Goal: Task Accomplishment & Management: Manage account settings

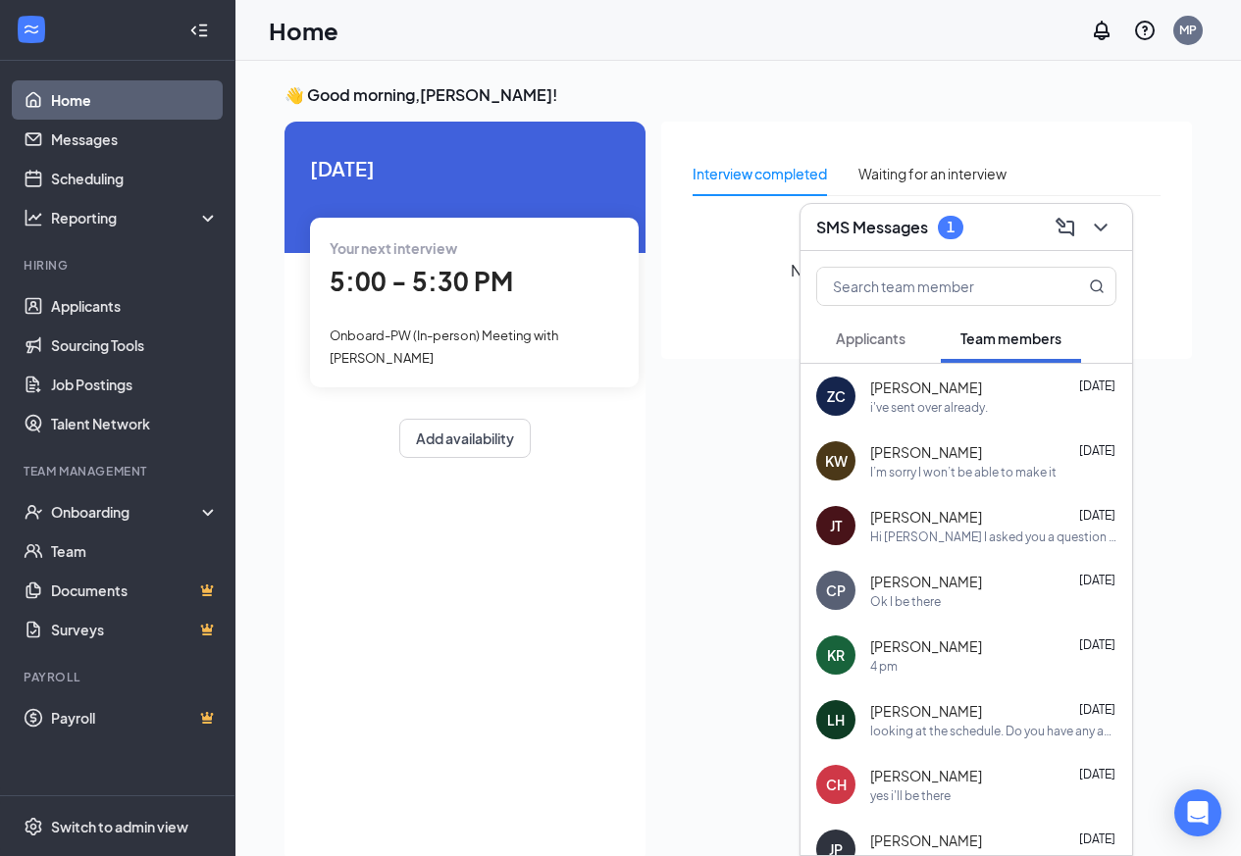
click at [867, 326] on button "Applicants" at bounding box center [870, 338] width 109 height 49
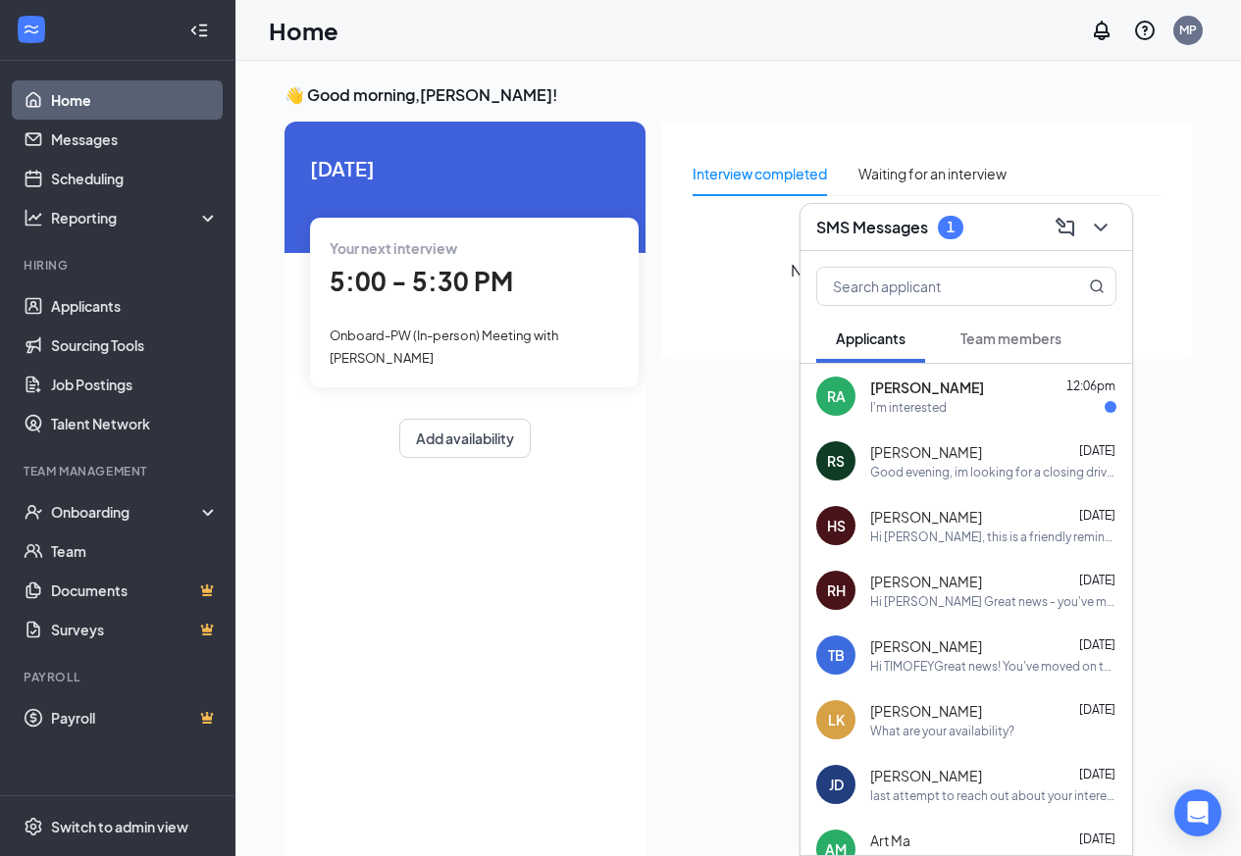
click at [895, 416] on div "RA [PERSON_NAME] 12:06pm I'm interested" at bounding box center [966, 396] width 332 height 65
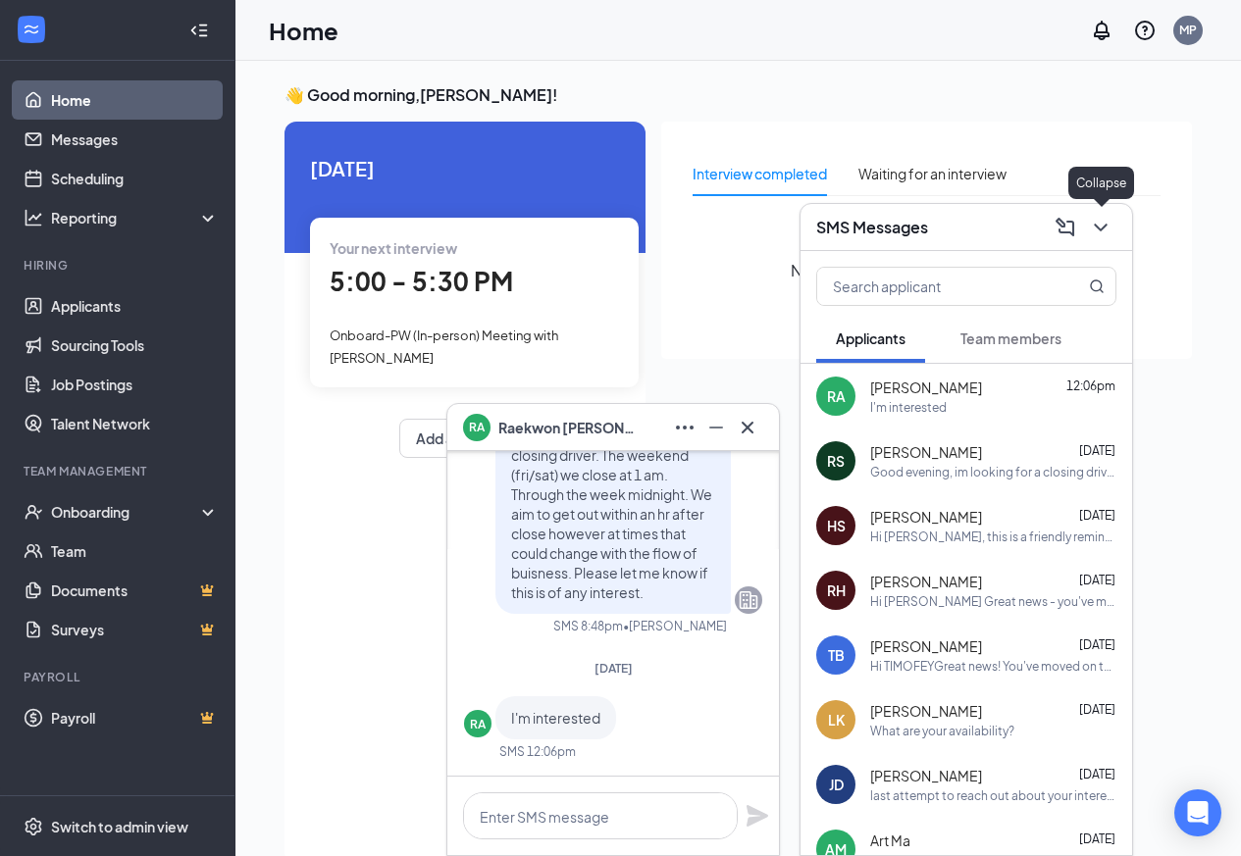
click at [1107, 234] on icon "ChevronDown" at bounding box center [1101, 228] width 24 height 24
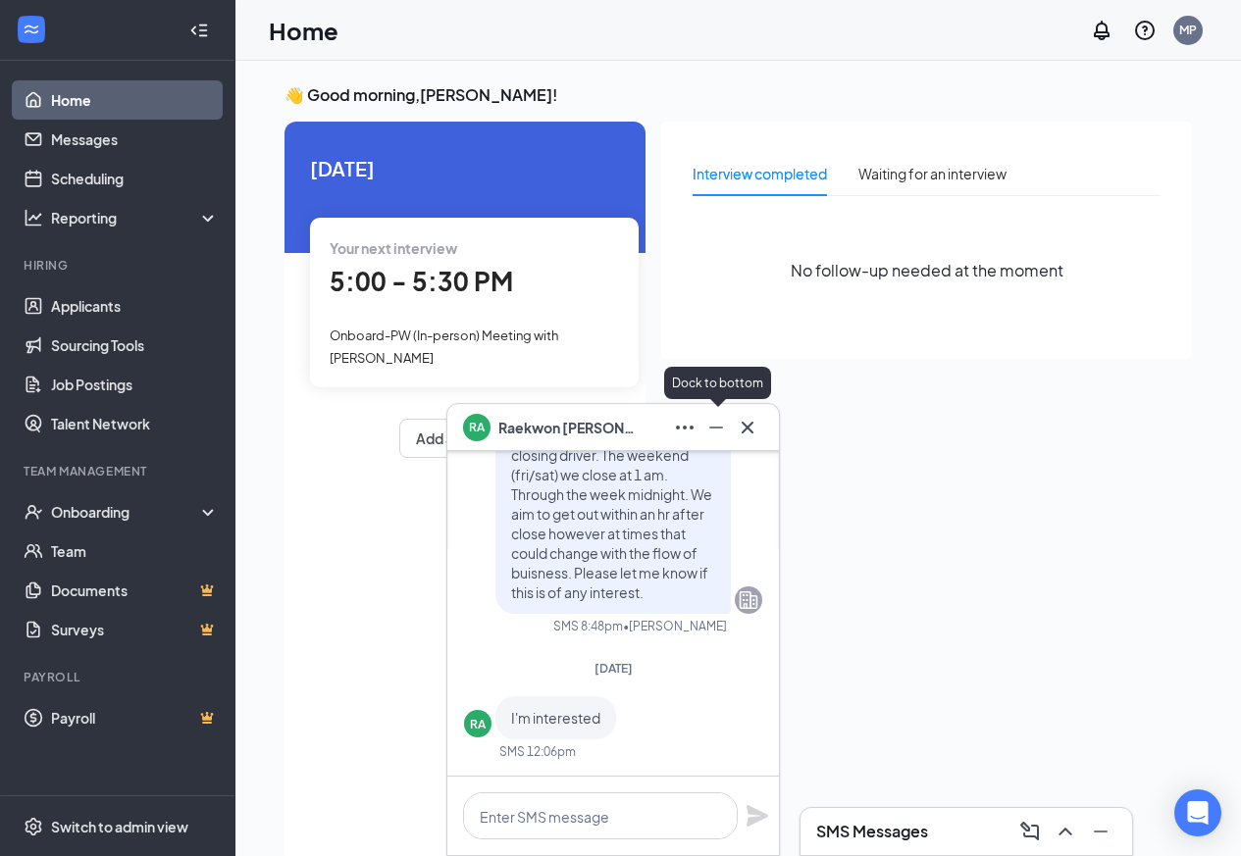
click at [722, 434] on icon "Minimize" at bounding box center [716, 428] width 24 height 24
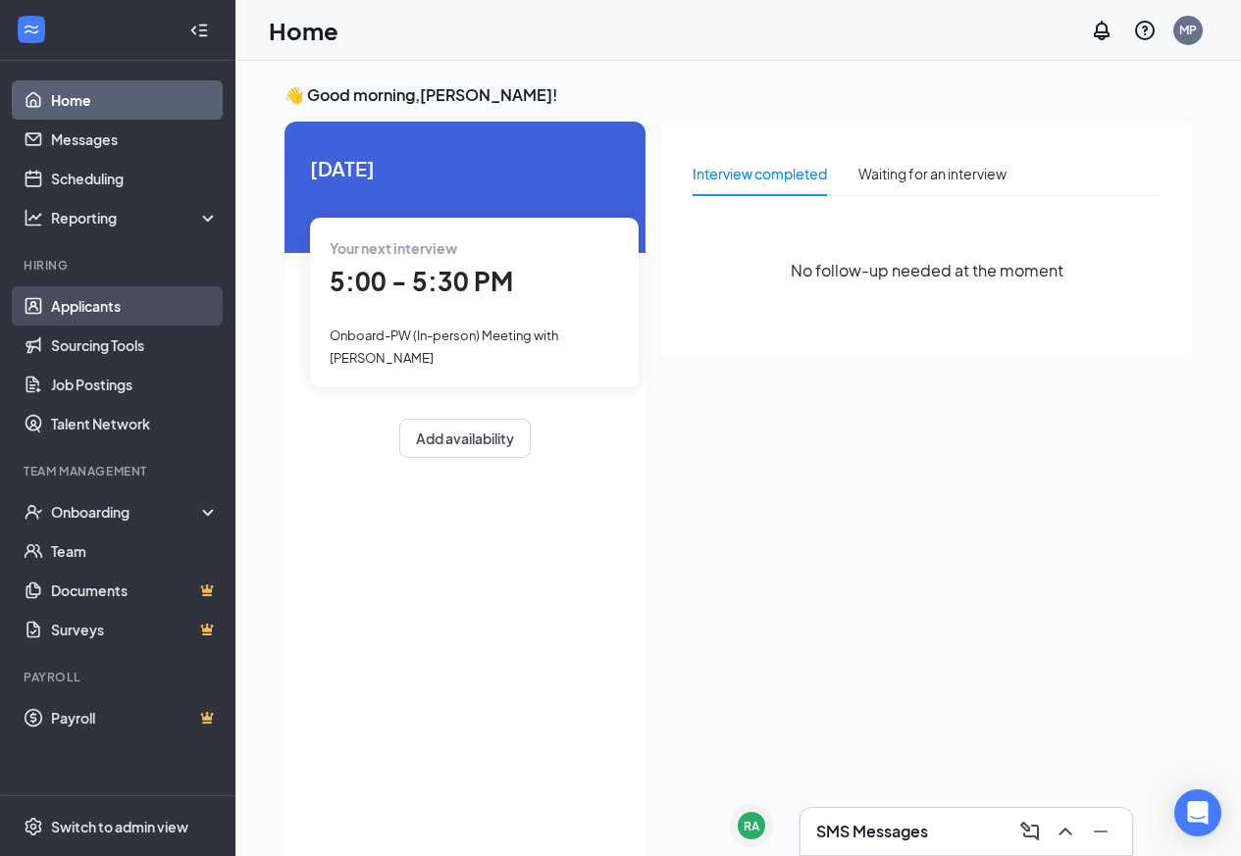
click at [57, 296] on link "Applicants" at bounding box center [135, 305] width 168 height 39
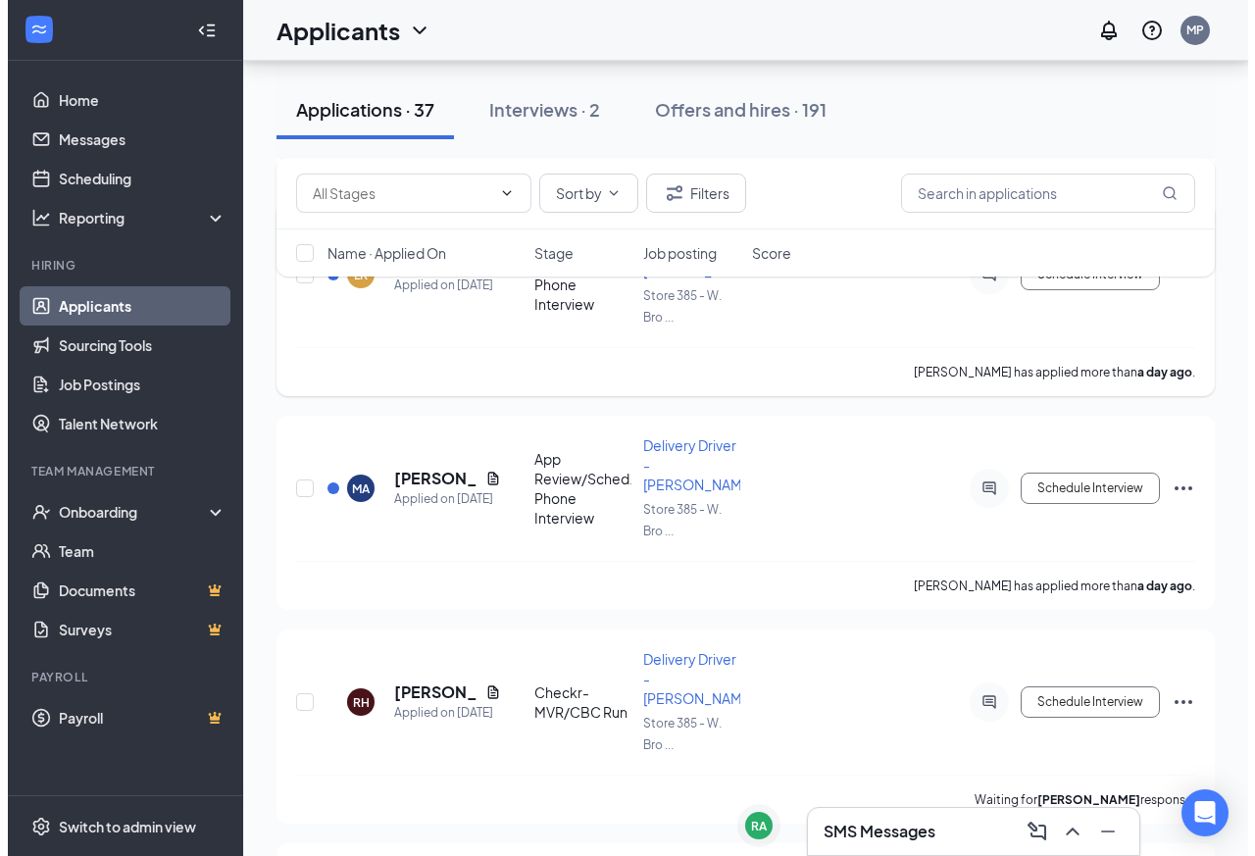
scroll to position [1275, 0]
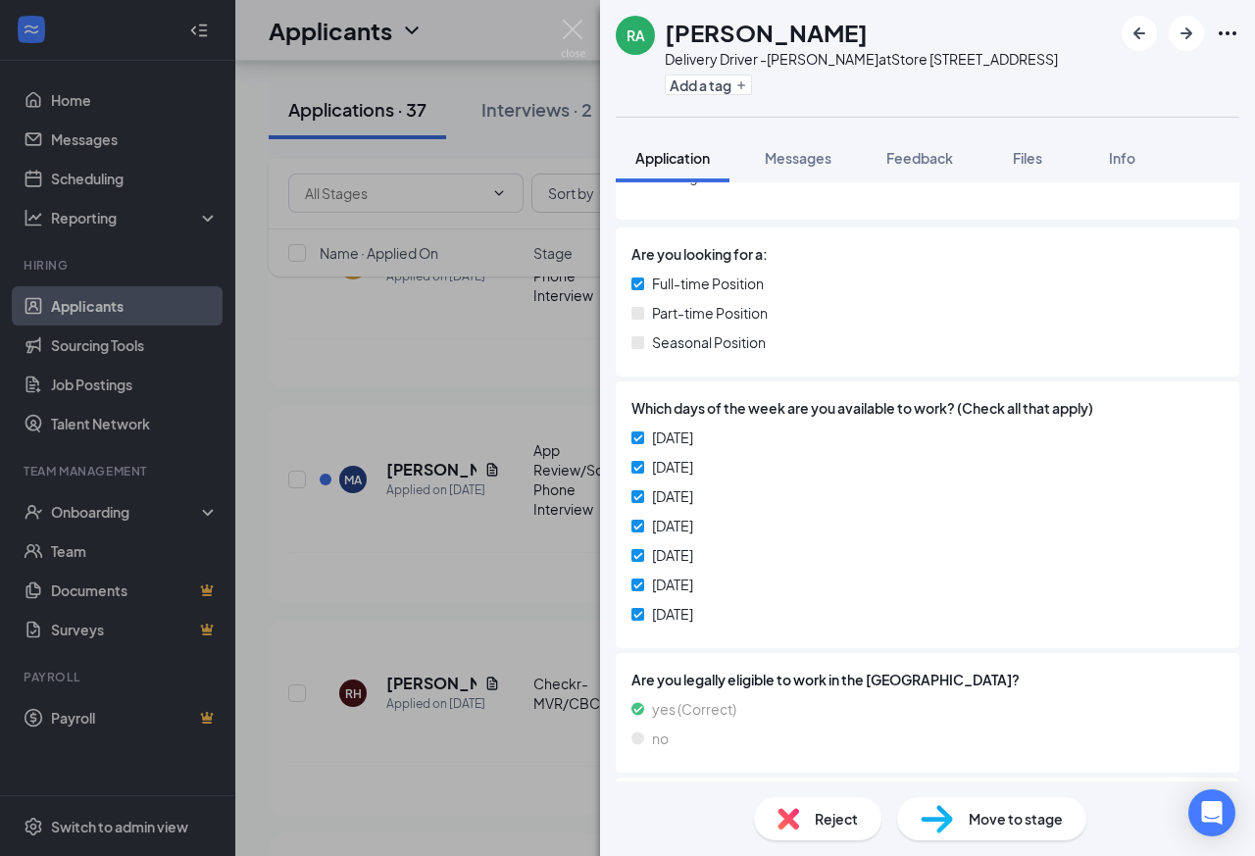
scroll to position [196, 0]
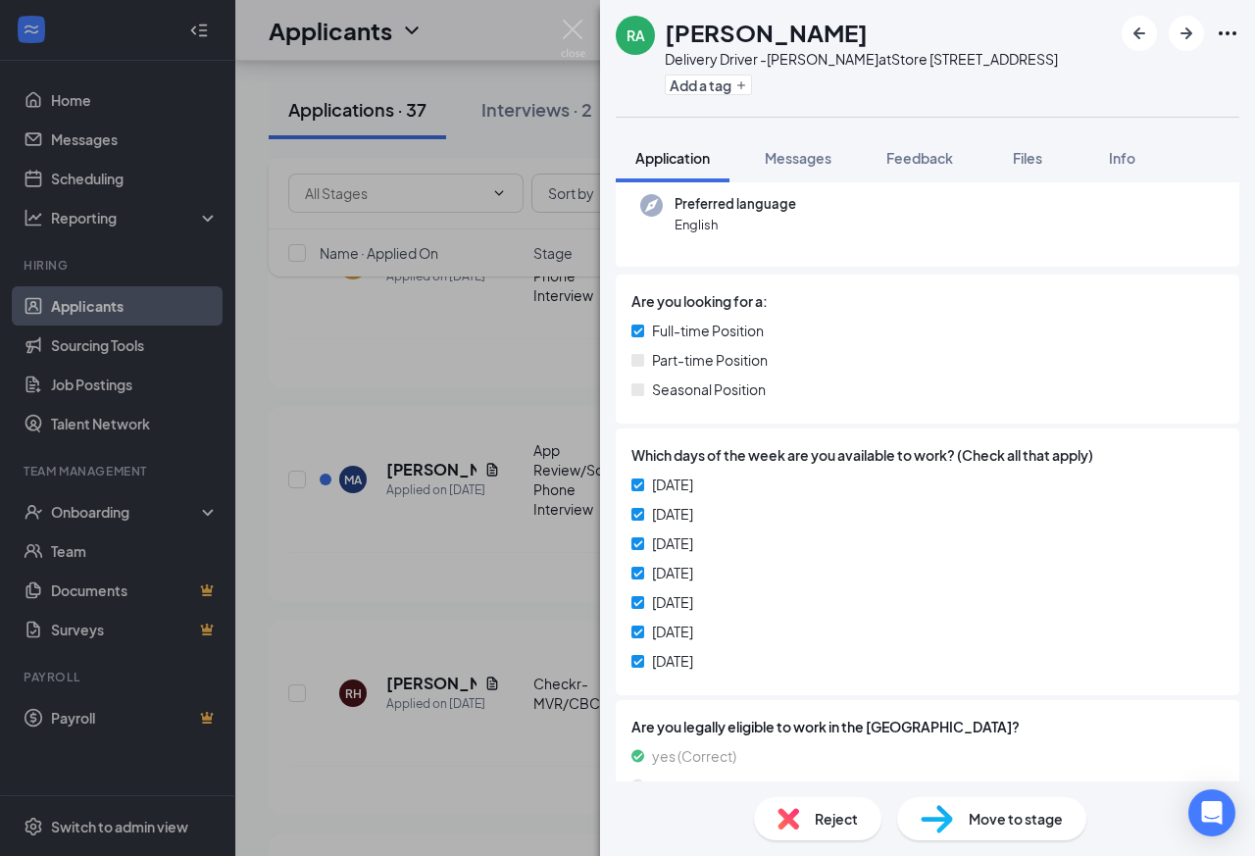
click at [998, 808] on span "Move to stage" at bounding box center [1016, 819] width 94 height 22
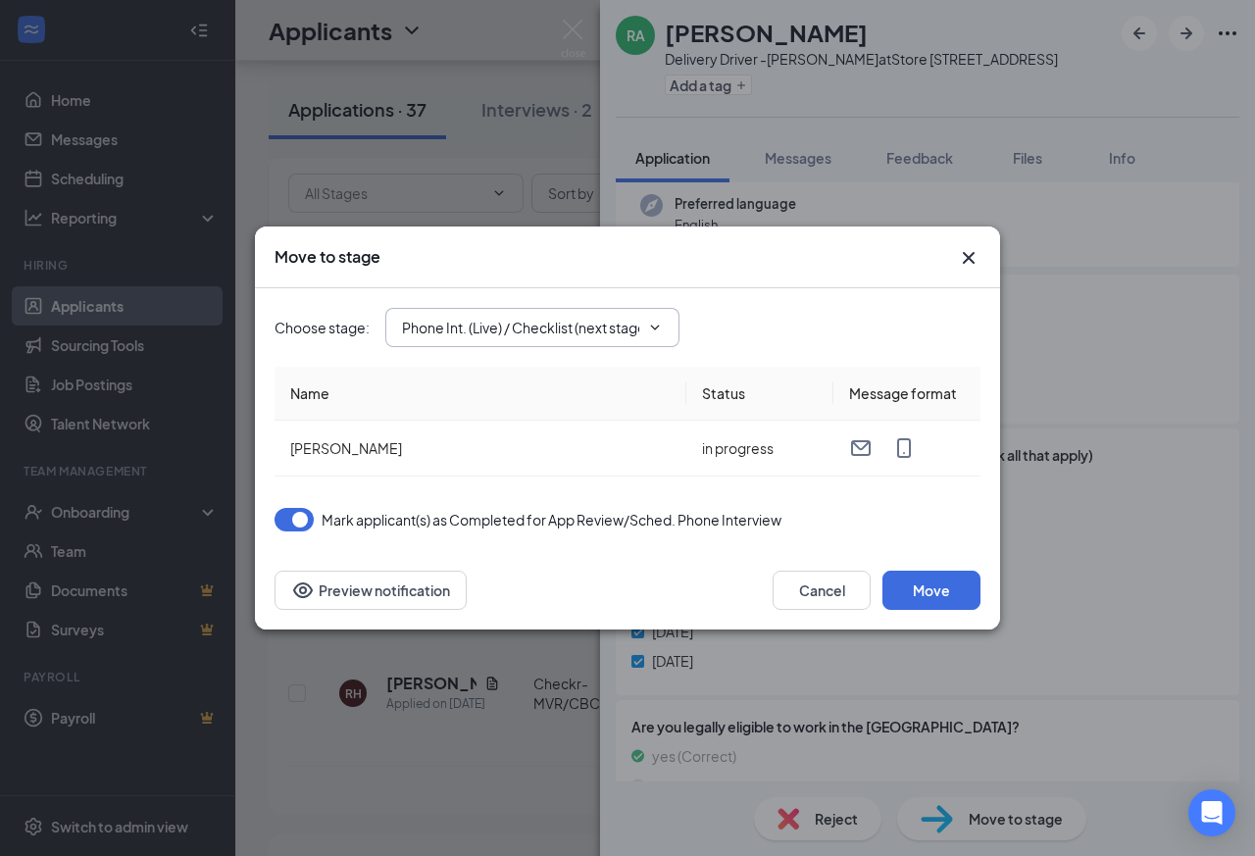
click at [663, 331] on icon "ChevronDown" at bounding box center [655, 328] width 16 height 16
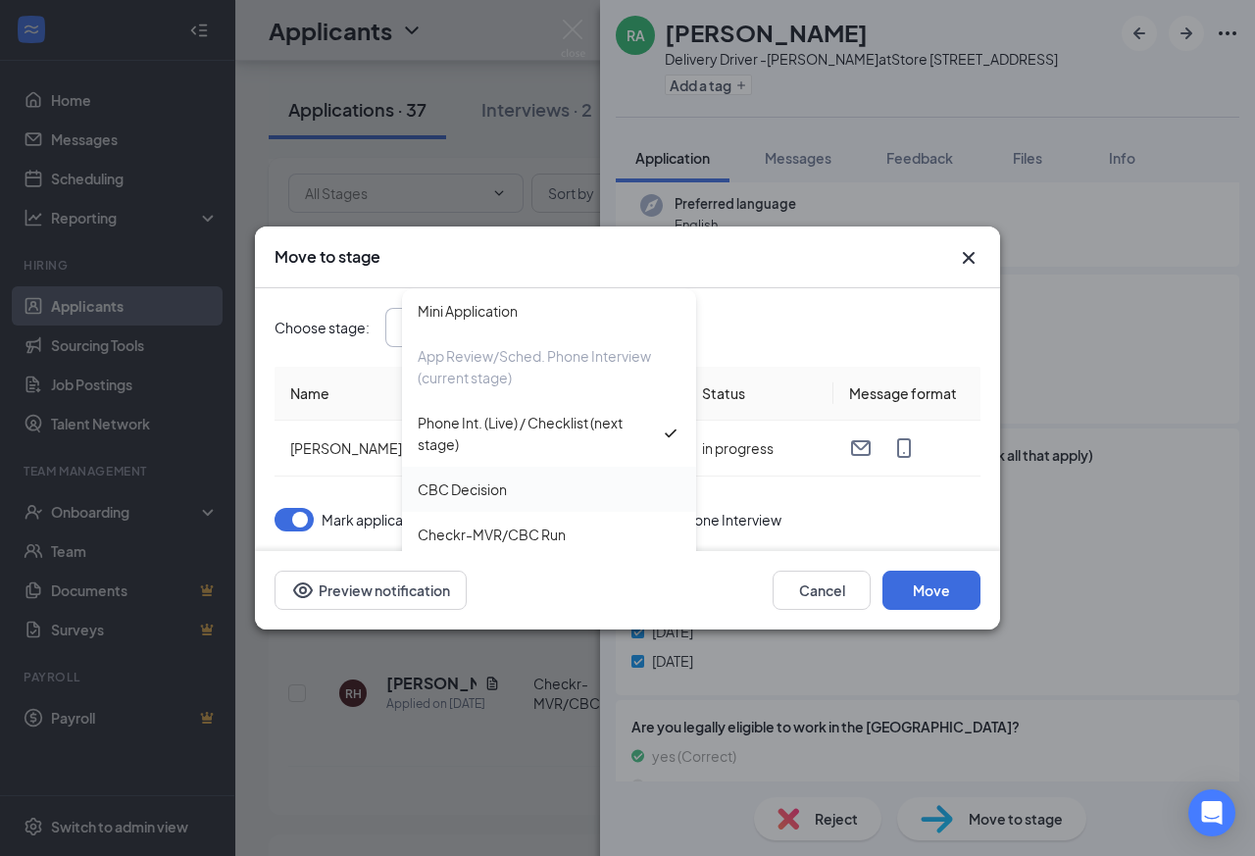
click at [475, 478] on div "CBC Decision" at bounding box center [549, 489] width 294 height 45
type input "CBC Decision"
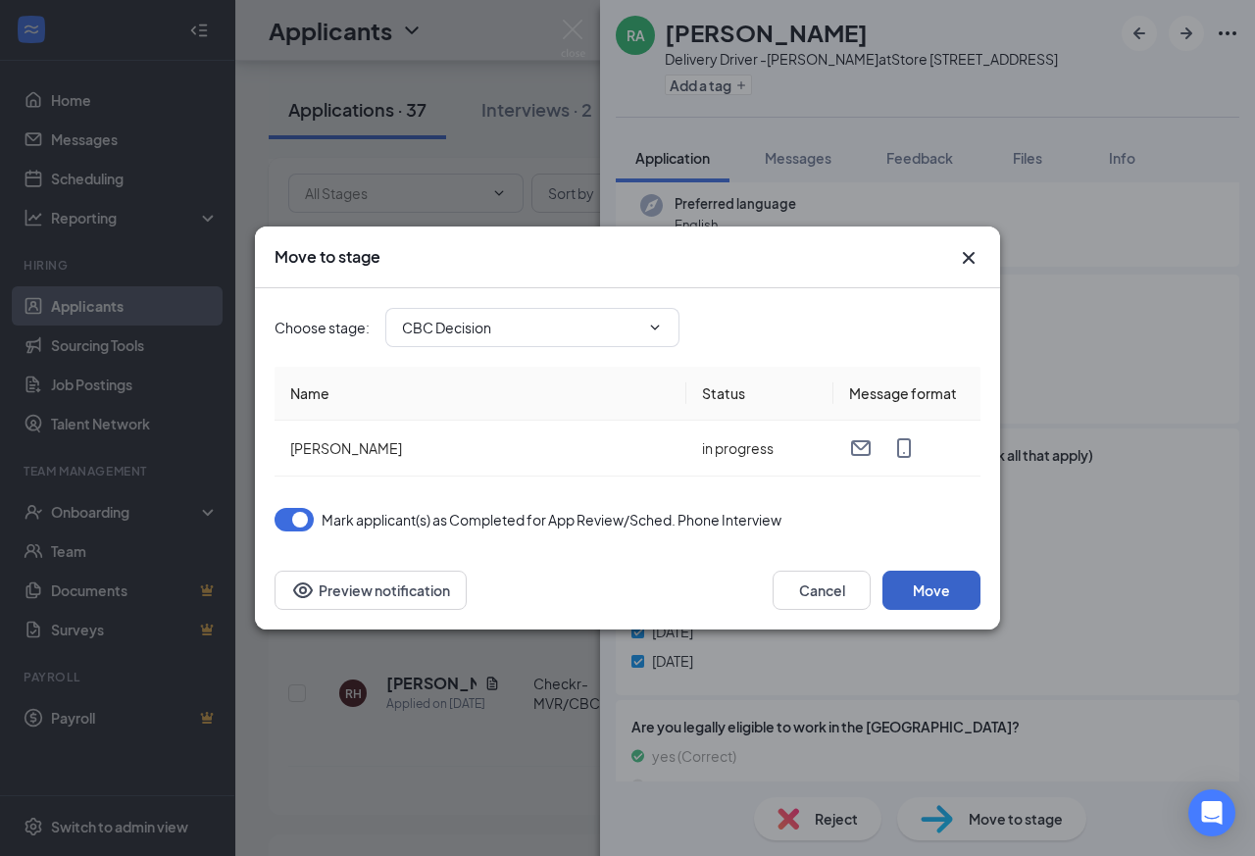
click at [949, 583] on button "Move" at bounding box center [932, 590] width 98 height 39
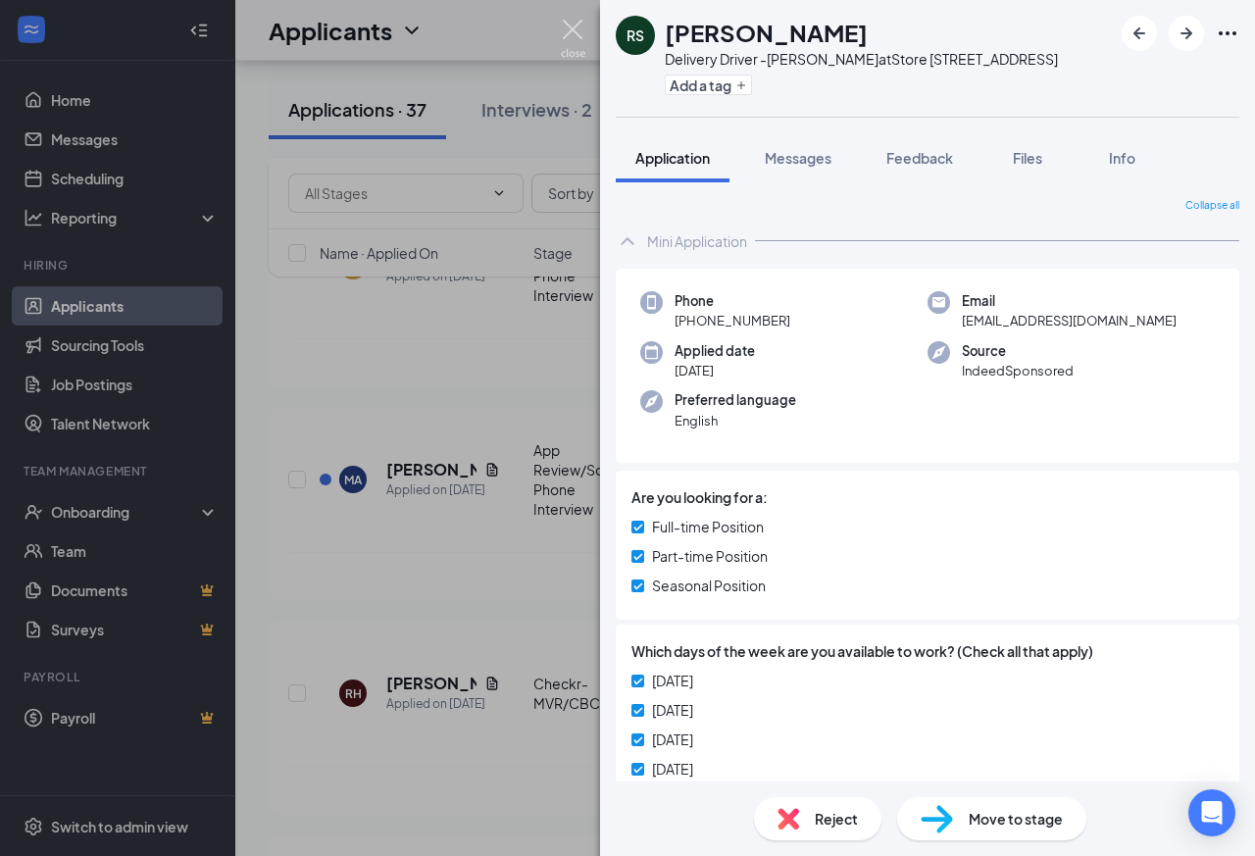
click at [571, 29] on img at bounding box center [573, 39] width 25 height 38
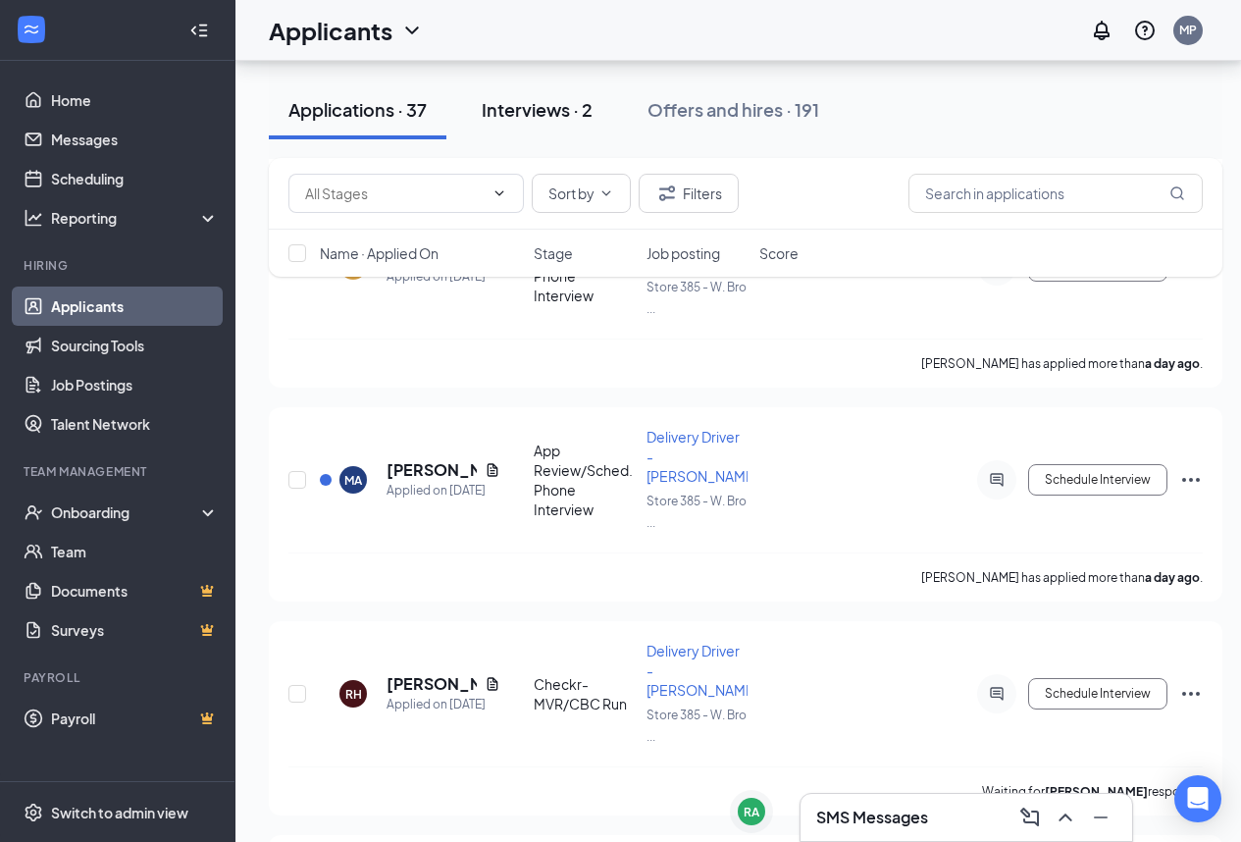
click at [554, 119] on div "Interviews · 2" at bounding box center [537, 109] width 111 height 25
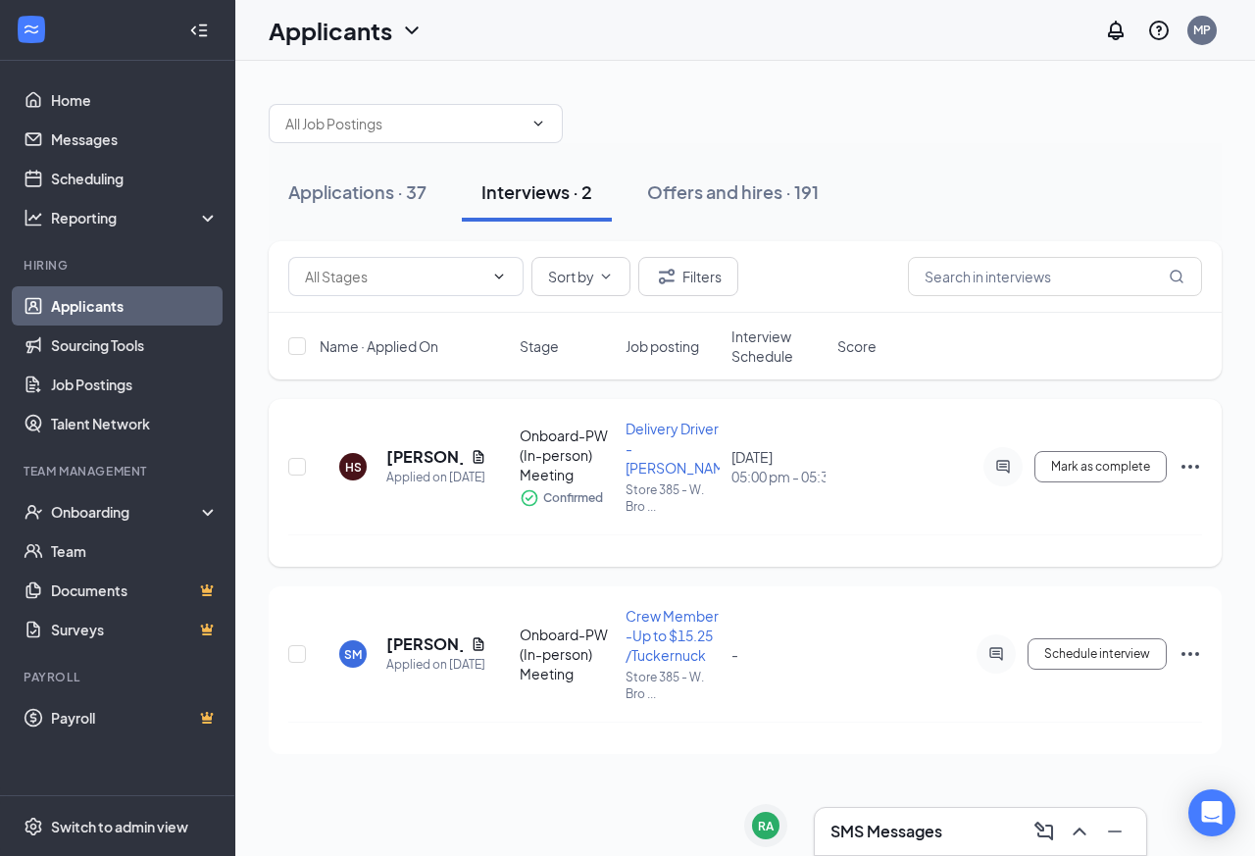
click at [544, 427] on div "Onboard-PW (In-person) Meeting" at bounding box center [567, 455] width 94 height 59
click at [1199, 458] on icon "Ellipses" at bounding box center [1191, 467] width 24 height 24
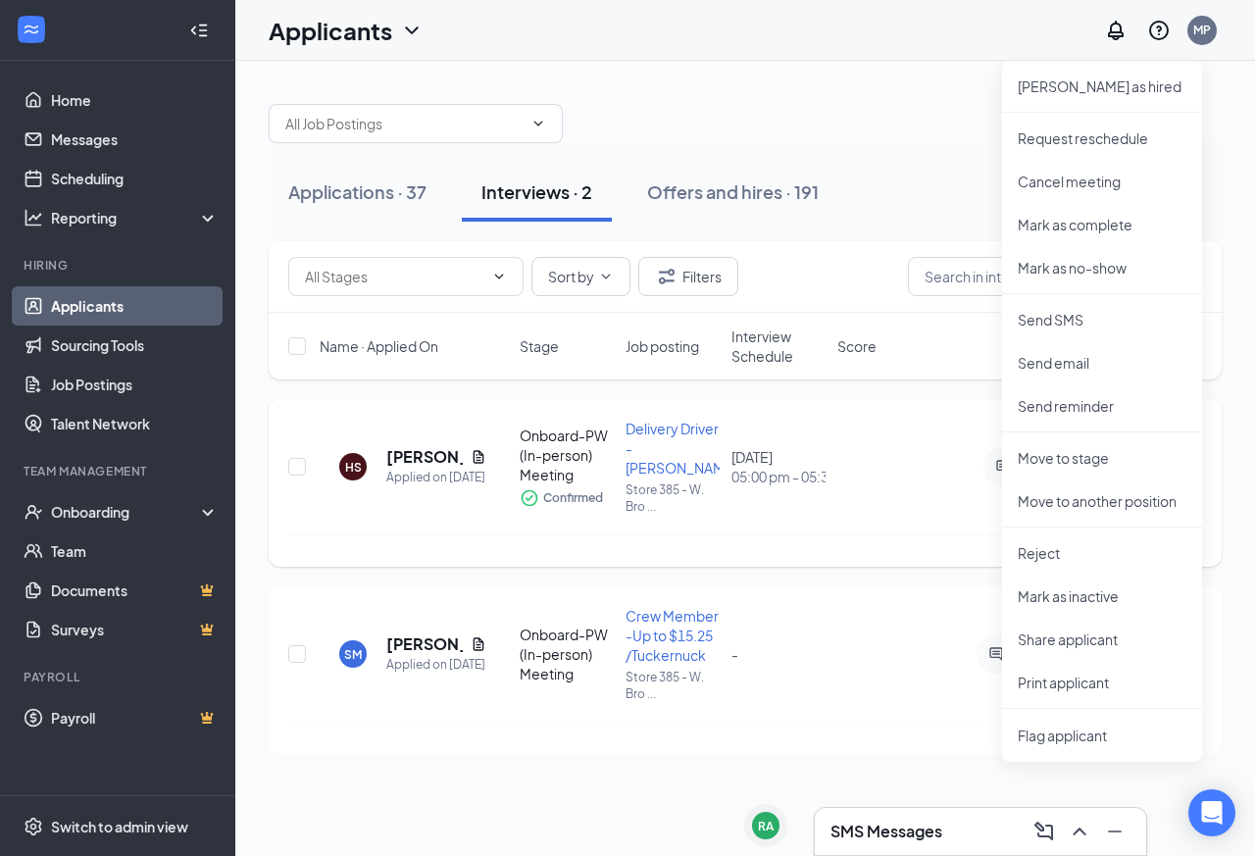
click at [843, 535] on div at bounding box center [745, 551] width 914 height 32
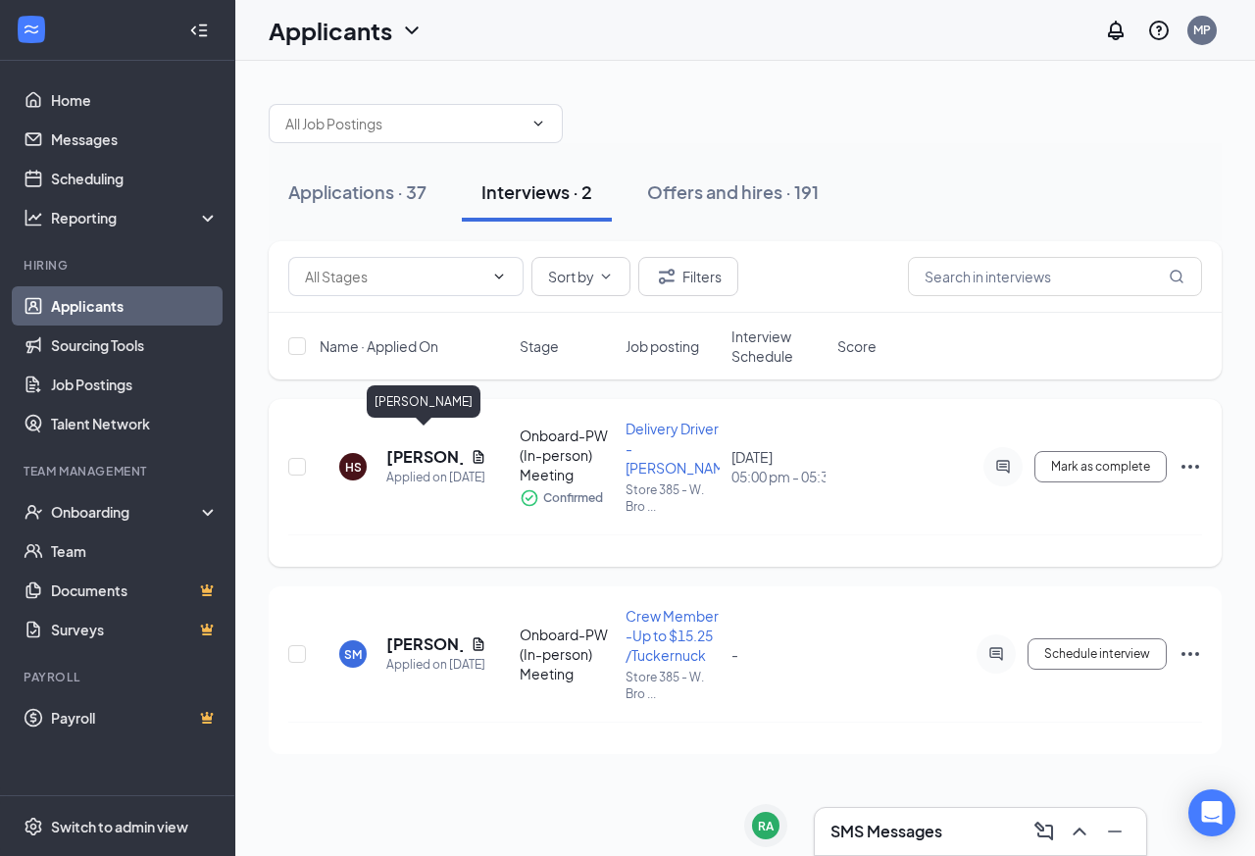
click at [423, 446] on h5 "[PERSON_NAME]" at bounding box center [424, 457] width 77 height 22
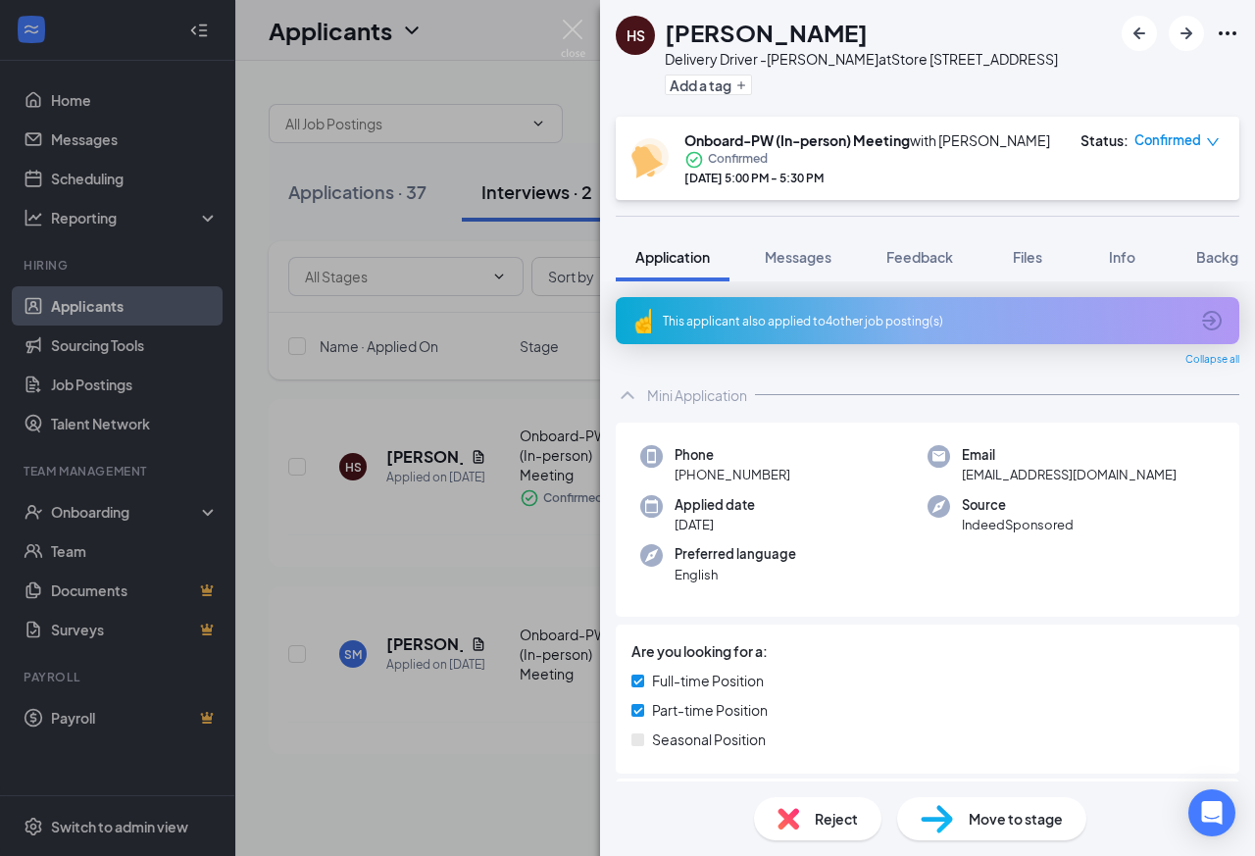
click at [930, 821] on img at bounding box center [937, 819] width 32 height 28
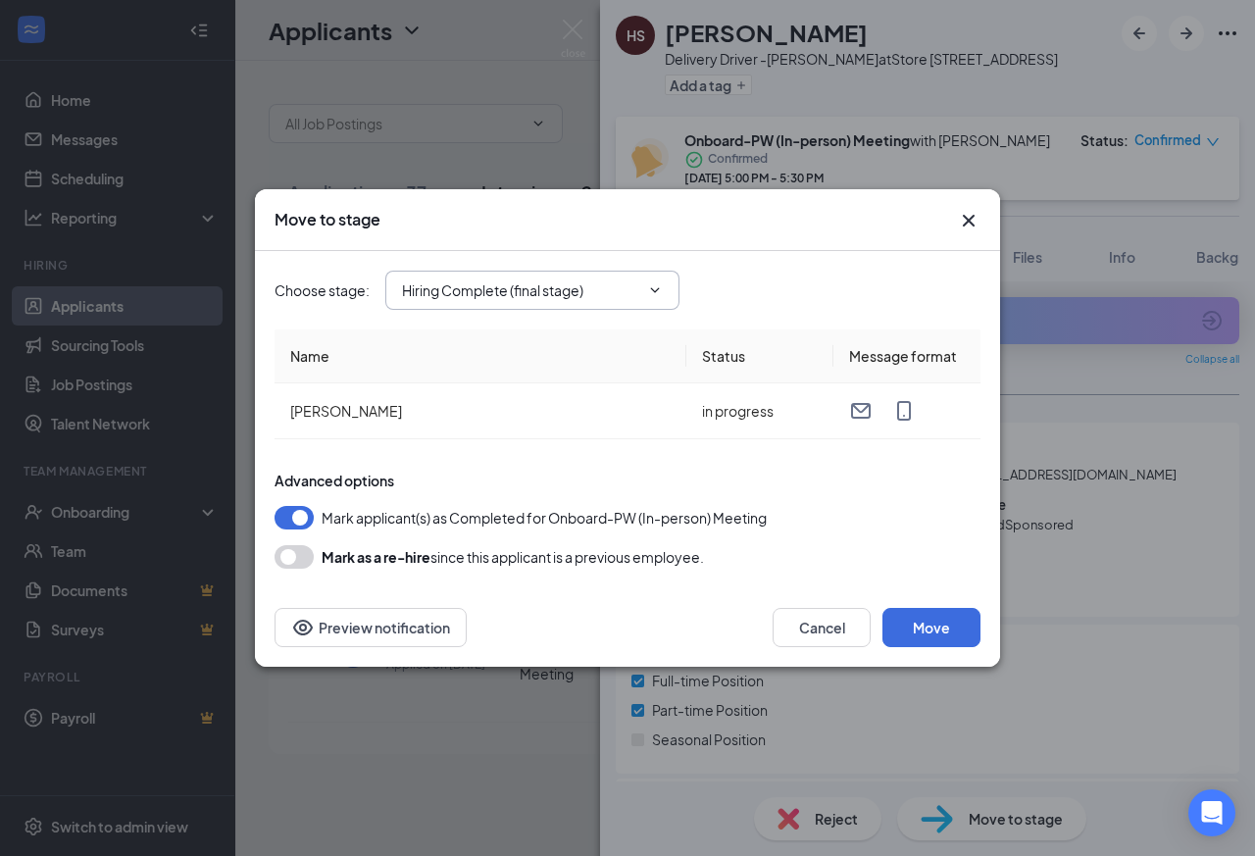
click at [655, 286] on icon "ChevronDown" at bounding box center [655, 290] width 16 height 16
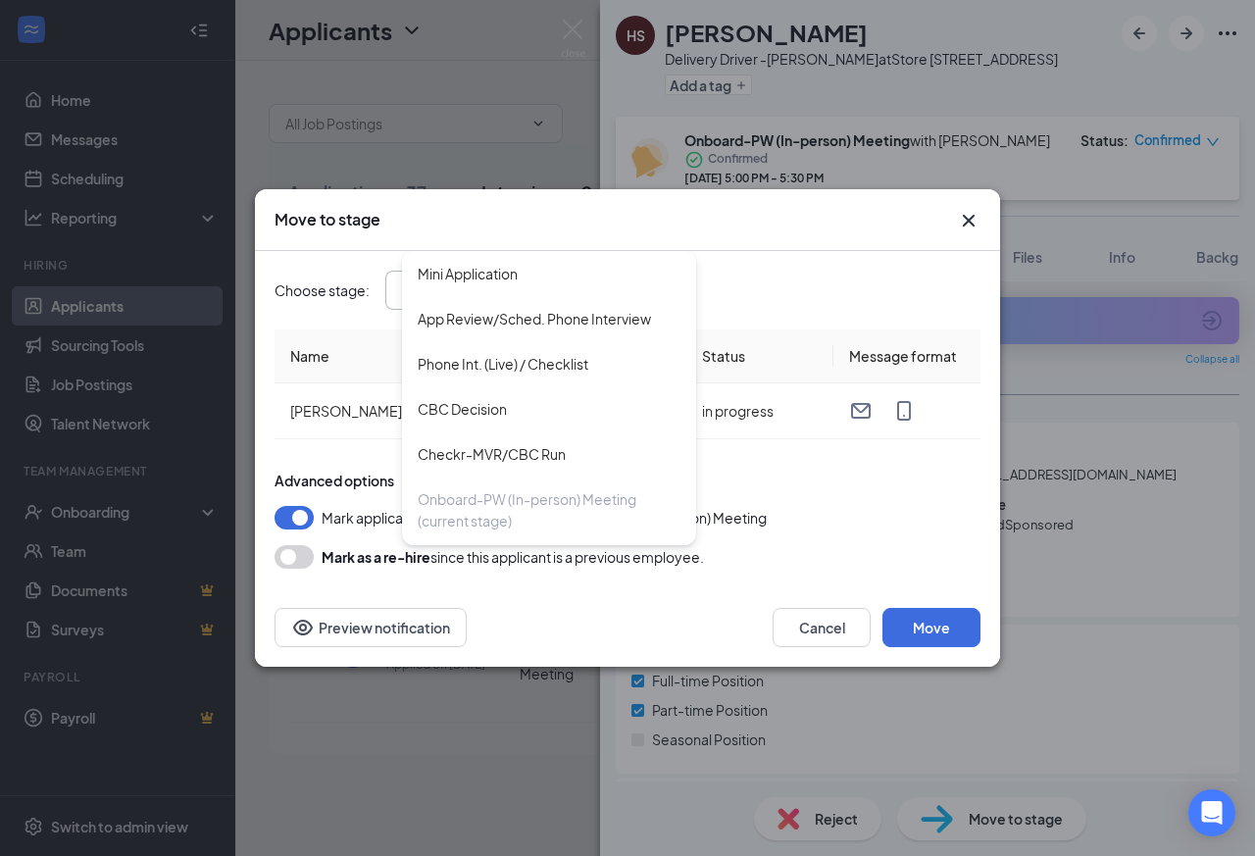
click at [965, 223] on icon "Cross" at bounding box center [969, 221] width 24 height 24
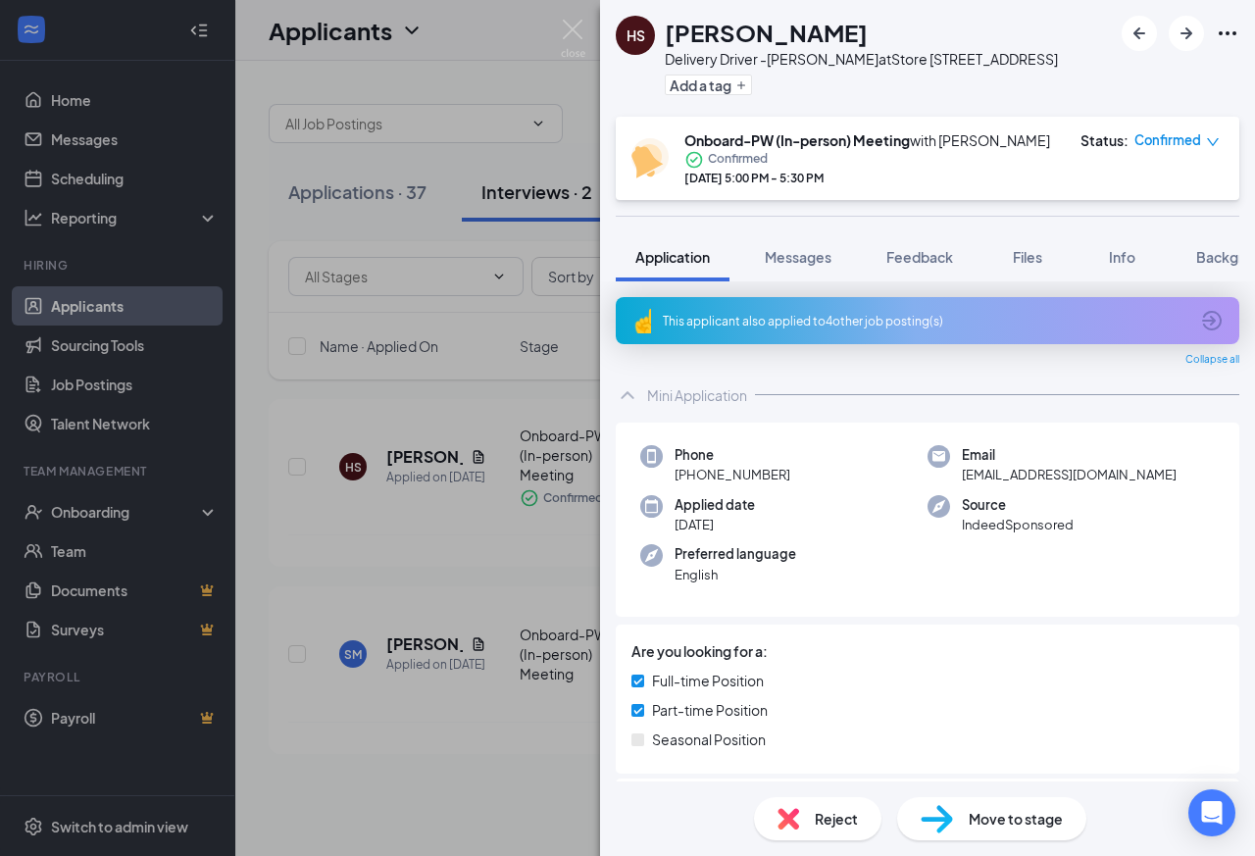
click at [1201, 141] on div "Confirmed" at bounding box center [1177, 140] width 85 height 20
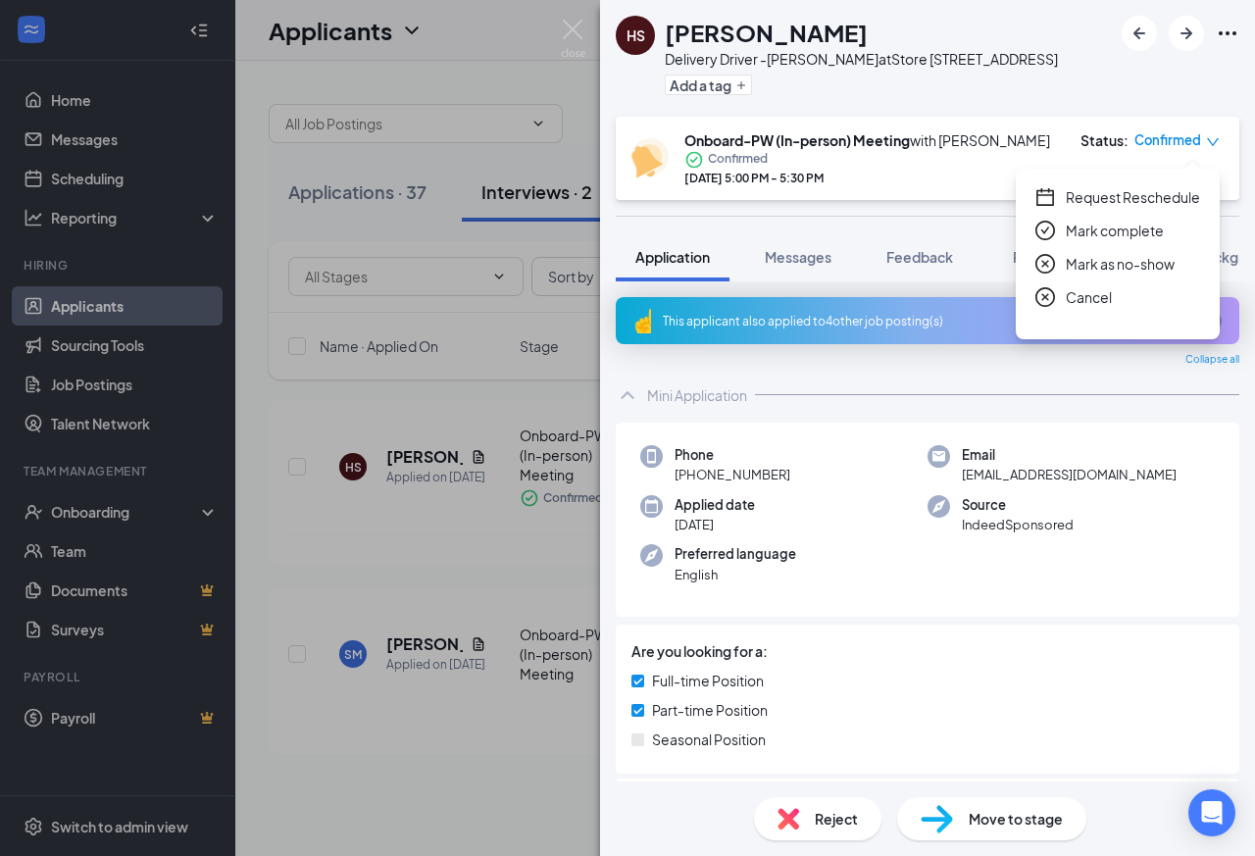
click at [557, 26] on div "[PERSON_NAME] Delivery Driver -Tuckernuck at Store [STREET_ADDRESS] Add a tag O…" at bounding box center [627, 428] width 1255 height 856
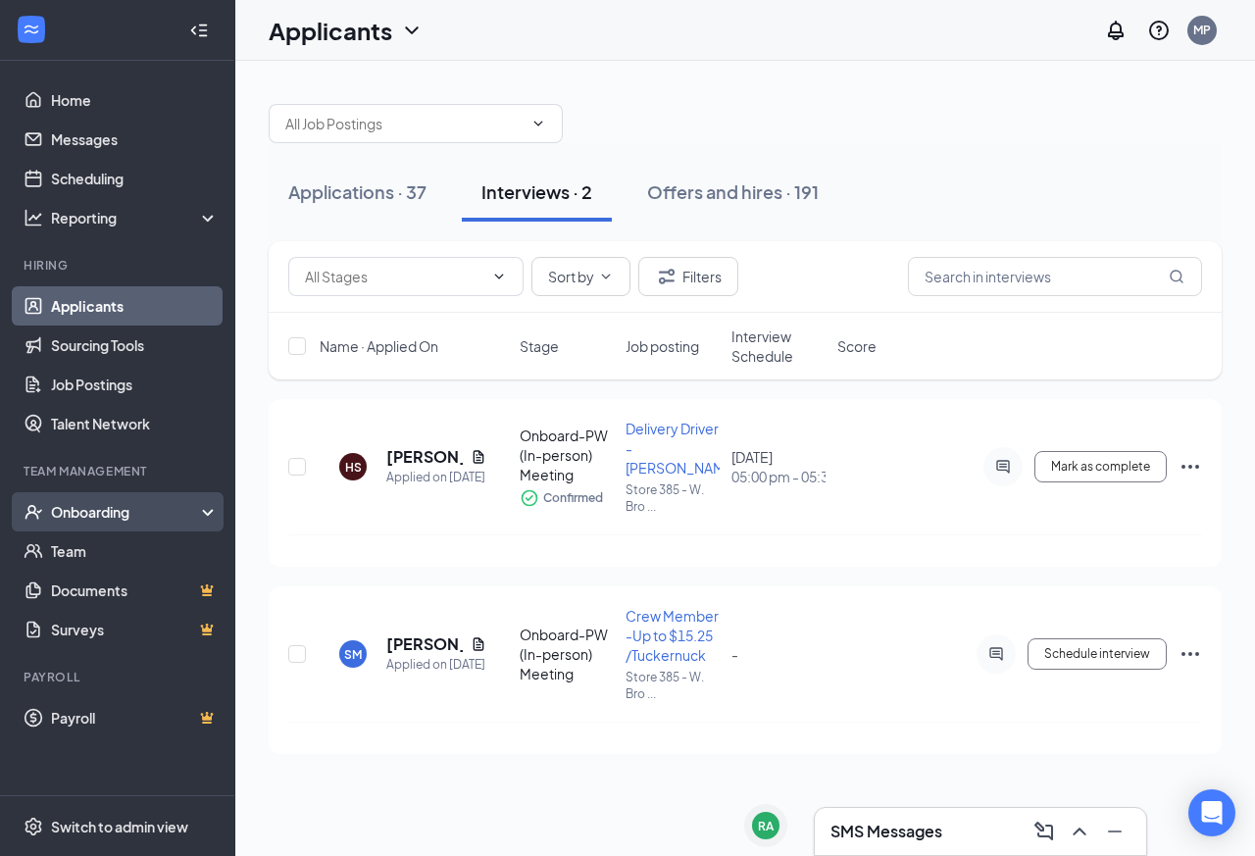
click at [79, 526] on div "Onboarding" at bounding box center [117, 511] width 235 height 39
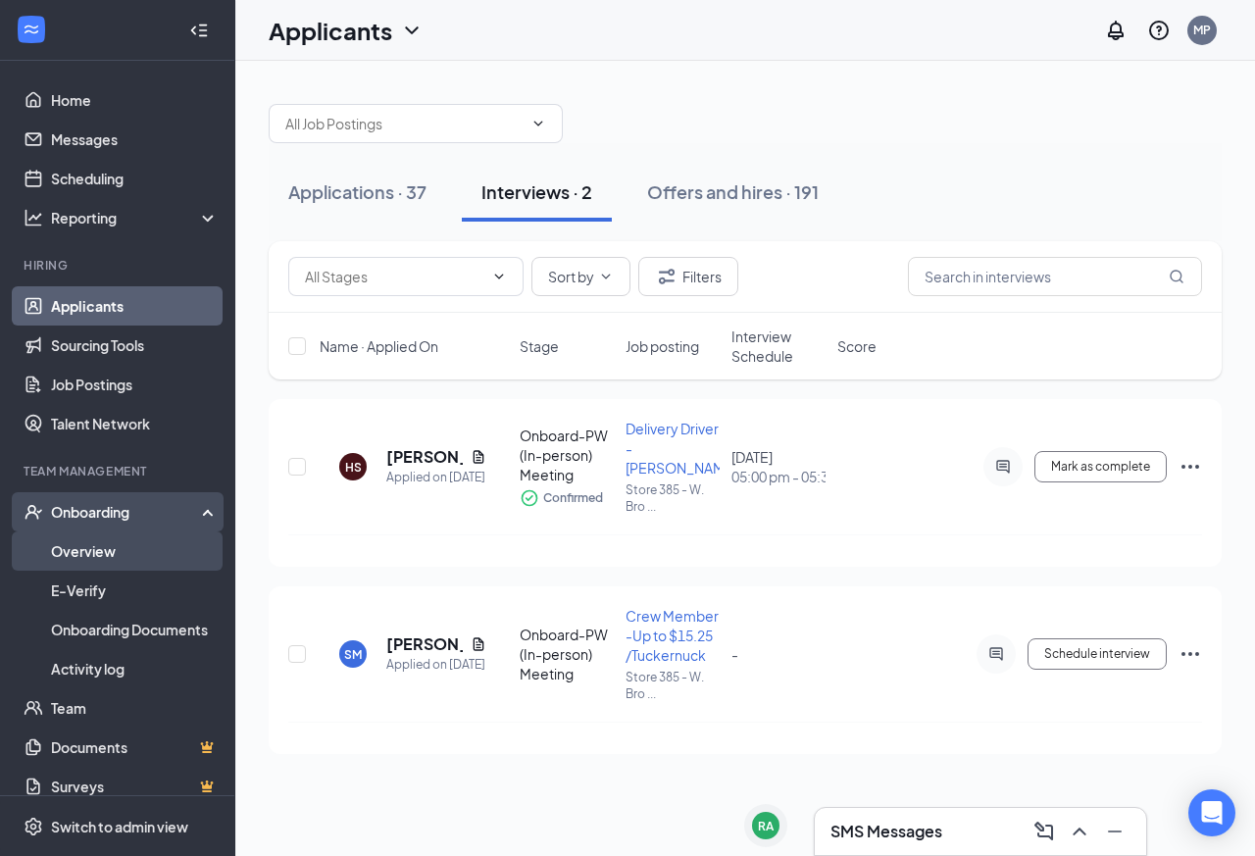
click at [115, 539] on link "Overview" at bounding box center [135, 551] width 168 height 39
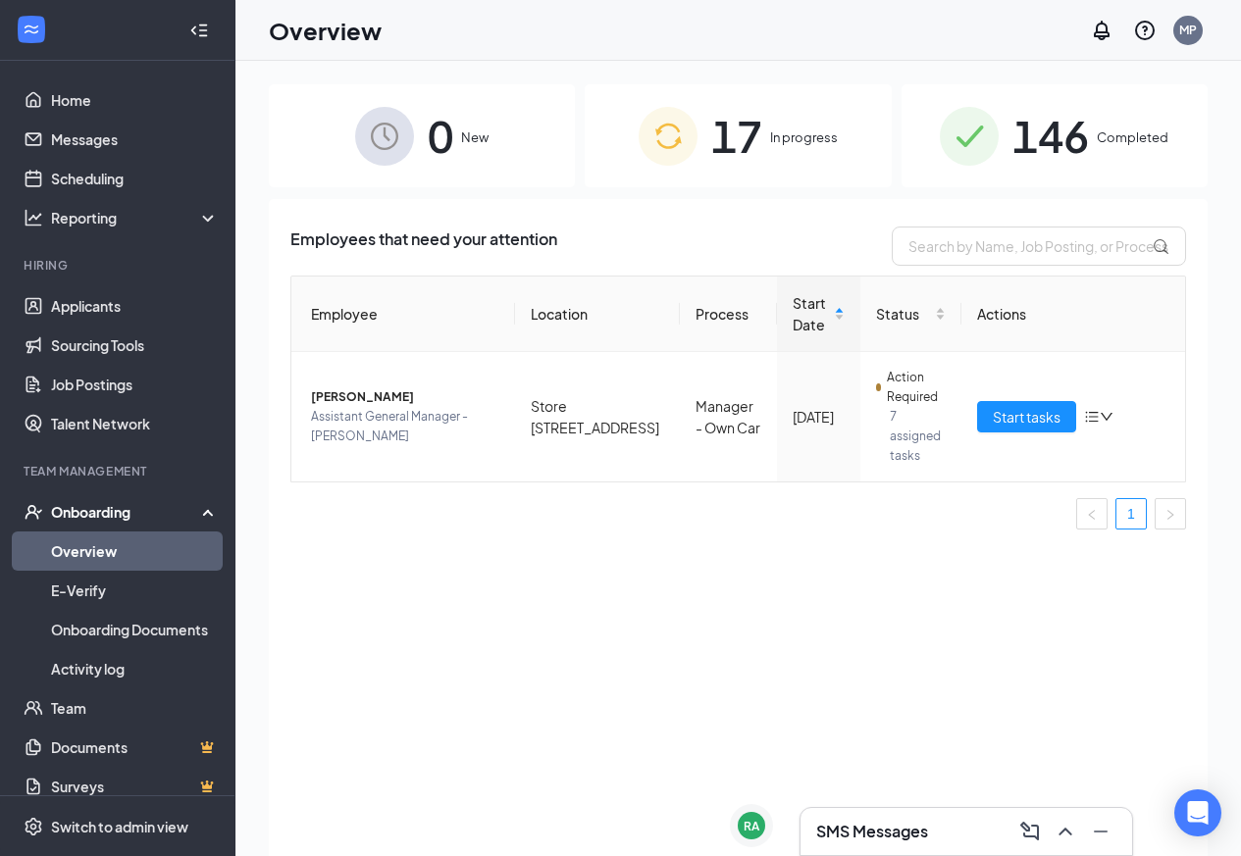
click at [781, 174] on div "17 In progress" at bounding box center [738, 135] width 306 height 103
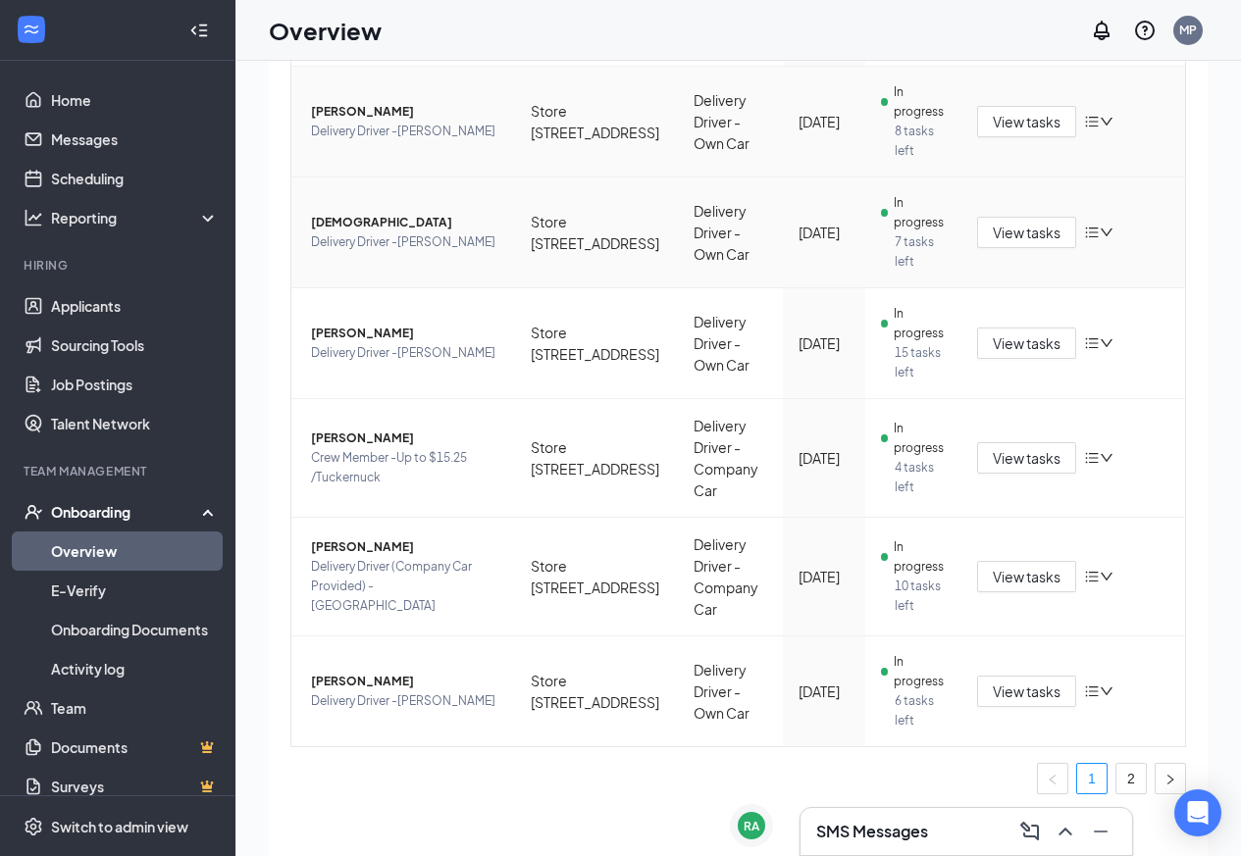
scroll to position [88, 0]
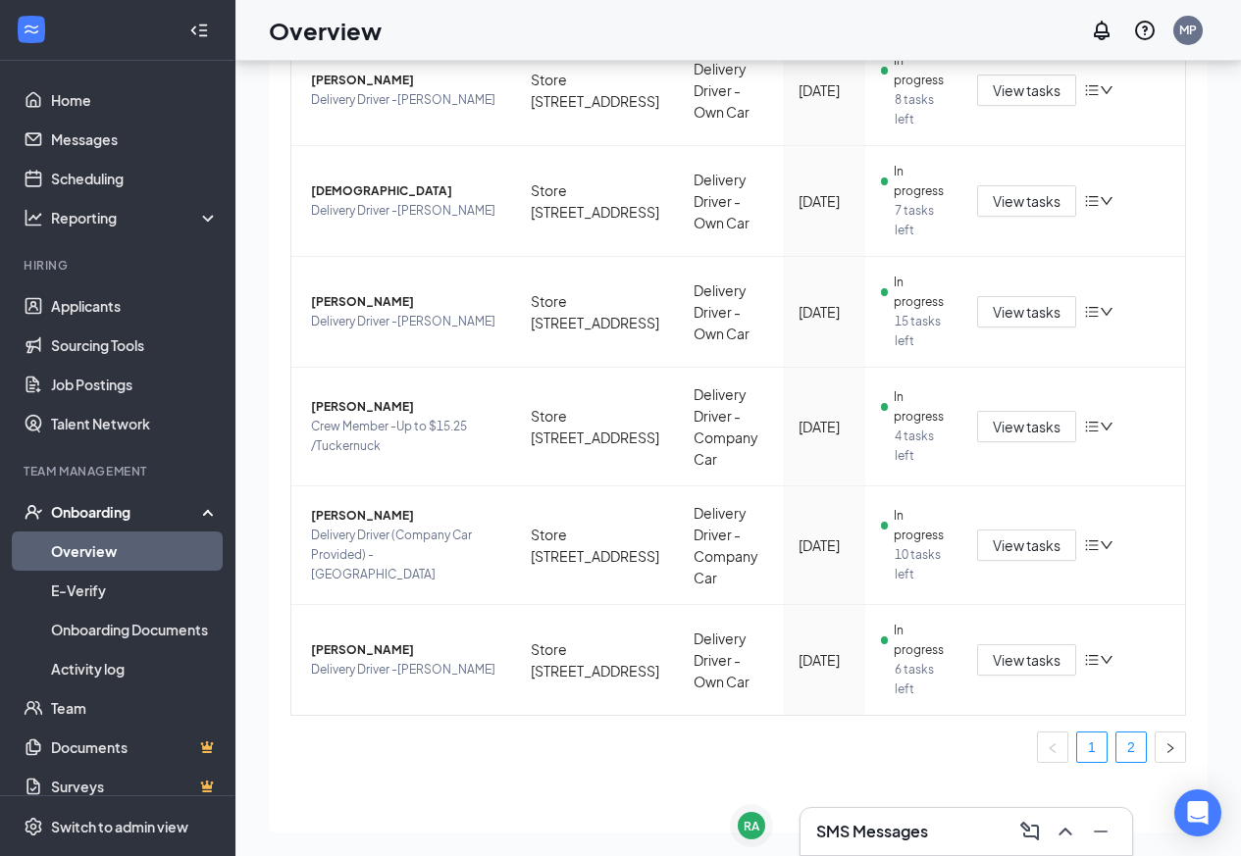
click at [1116, 733] on link "2" at bounding box center [1130, 747] width 29 height 29
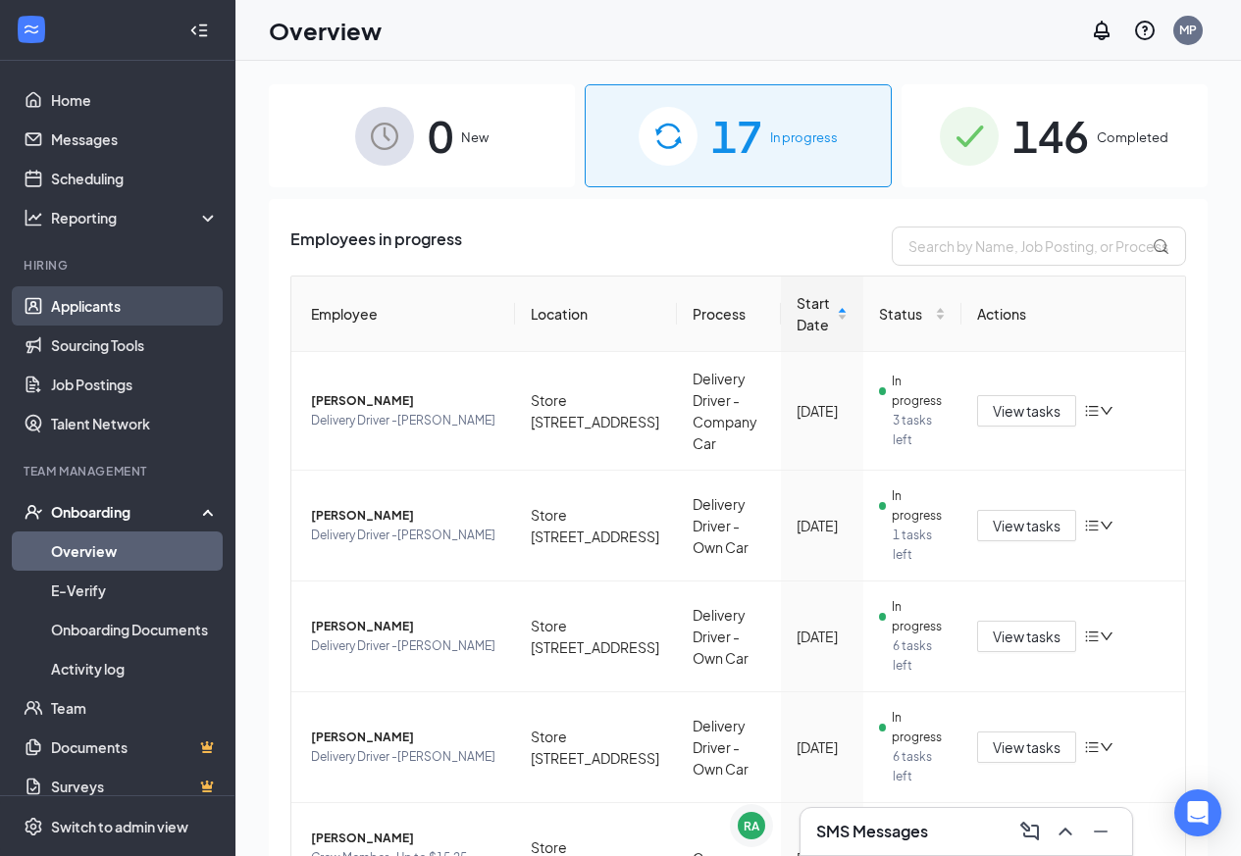
click at [79, 293] on link "Applicants" at bounding box center [135, 305] width 168 height 39
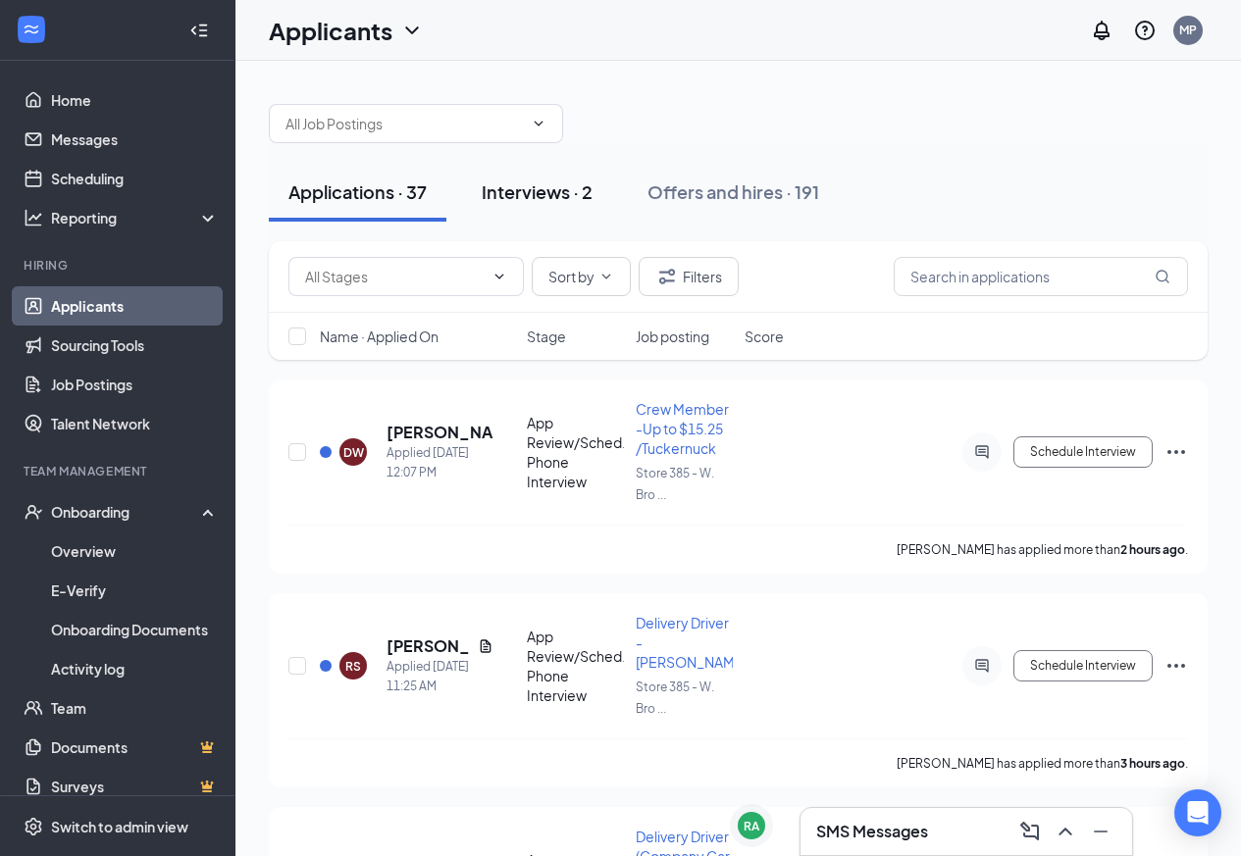
click at [572, 201] on div "Interviews · 2" at bounding box center [537, 191] width 111 height 25
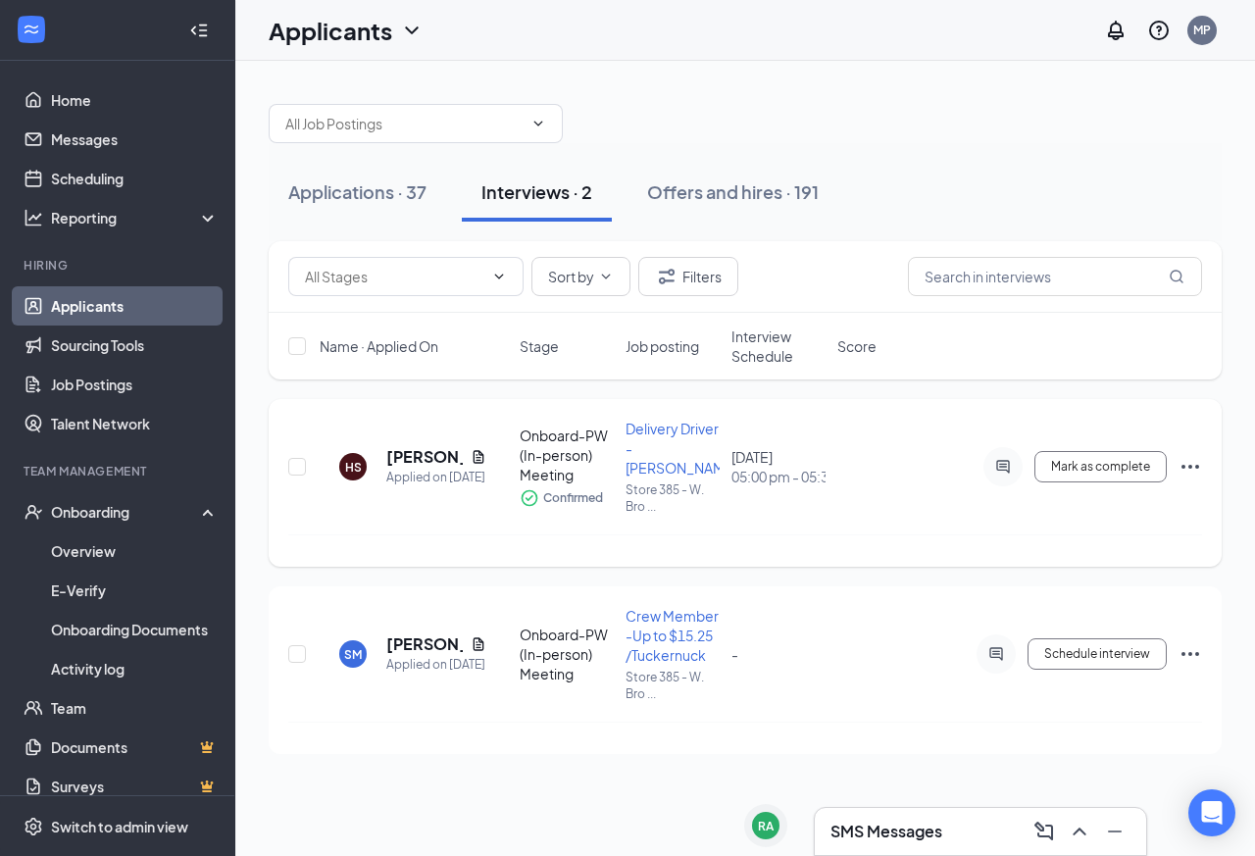
click at [1188, 457] on icon "Ellipses" at bounding box center [1191, 467] width 24 height 24
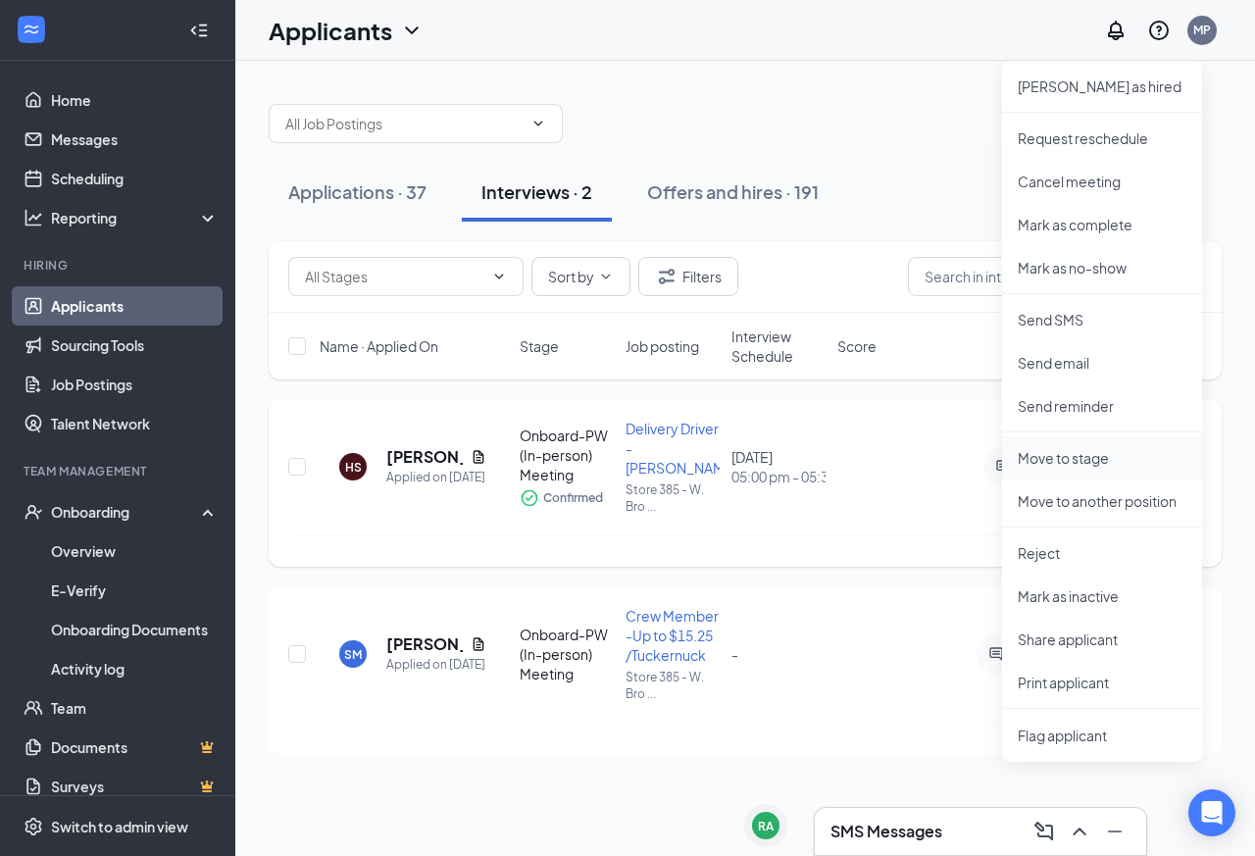
click at [1080, 454] on p "Move to stage" at bounding box center [1102, 458] width 169 height 20
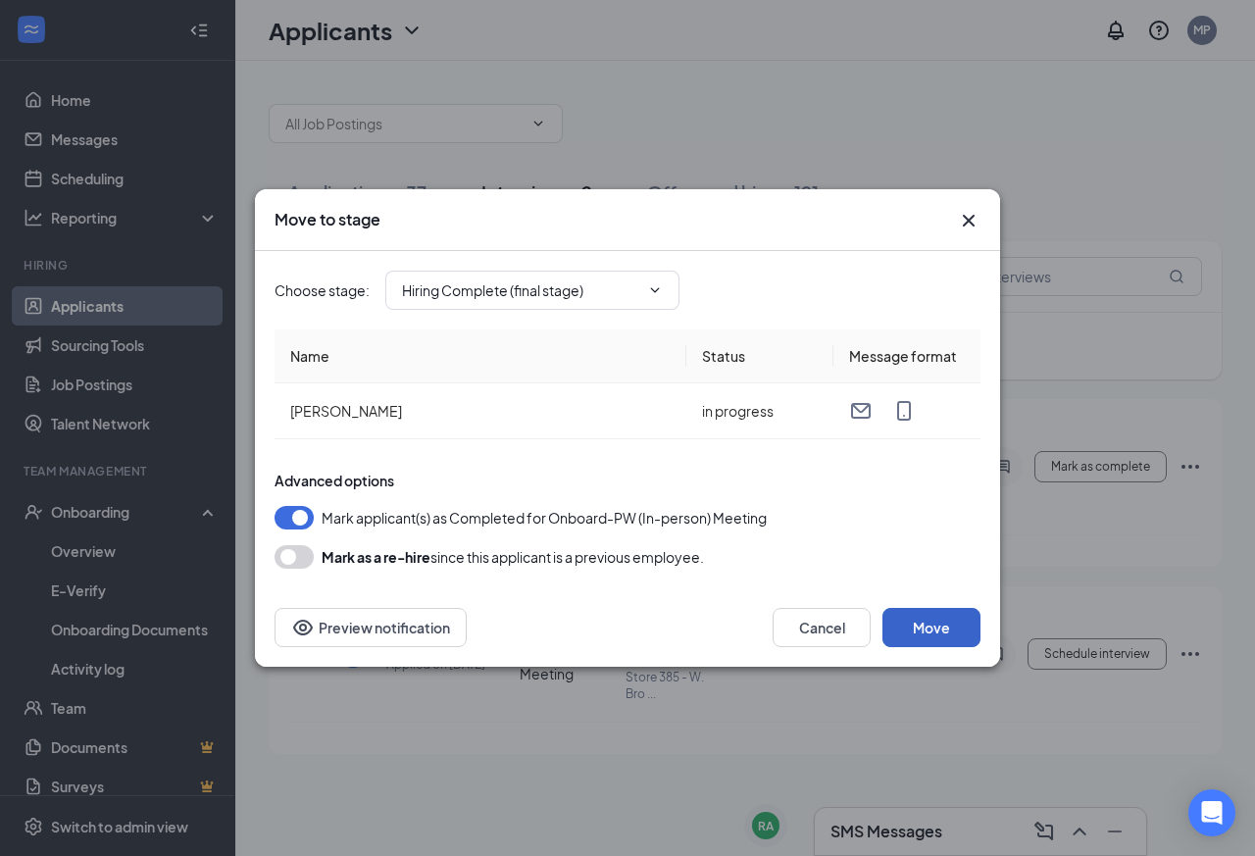
click at [928, 633] on button "Move" at bounding box center [932, 627] width 98 height 39
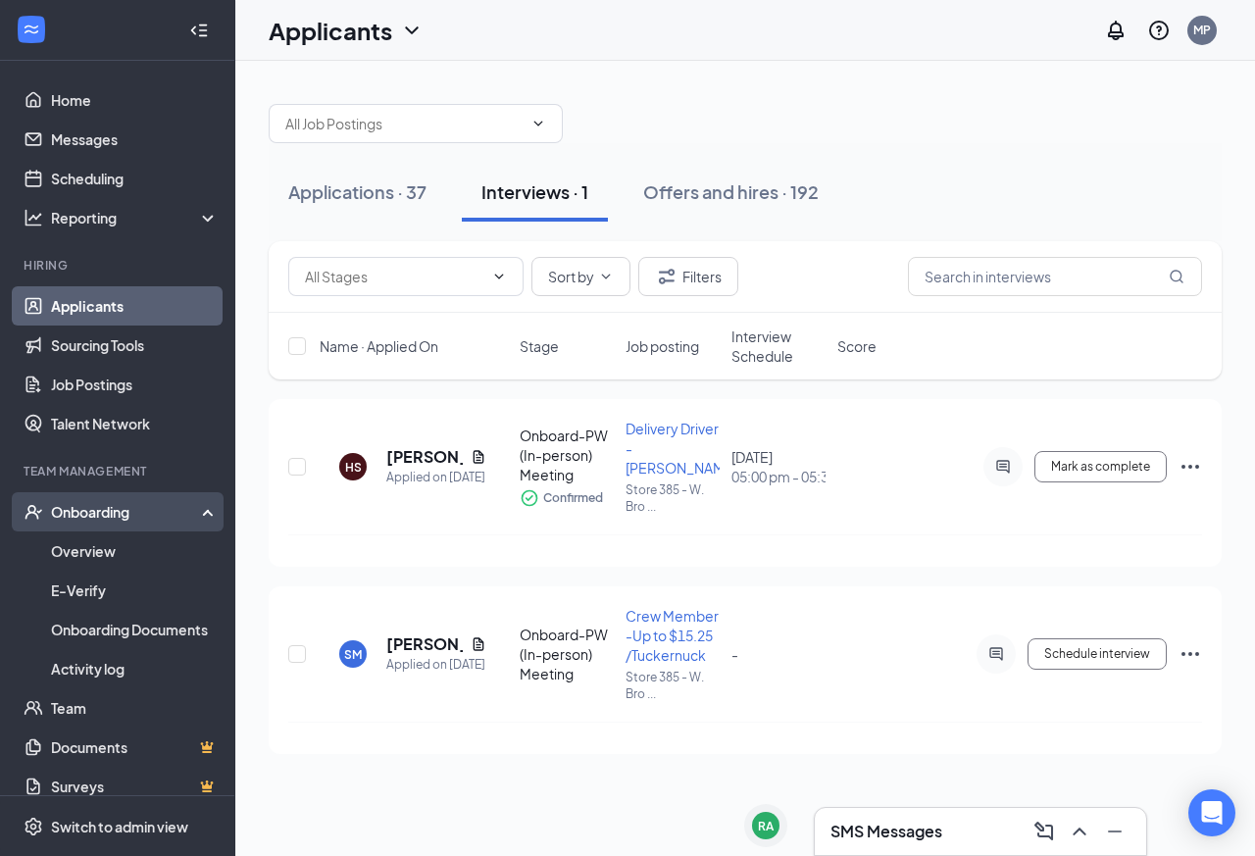
click at [72, 517] on div "Onboarding" at bounding box center [126, 512] width 151 height 20
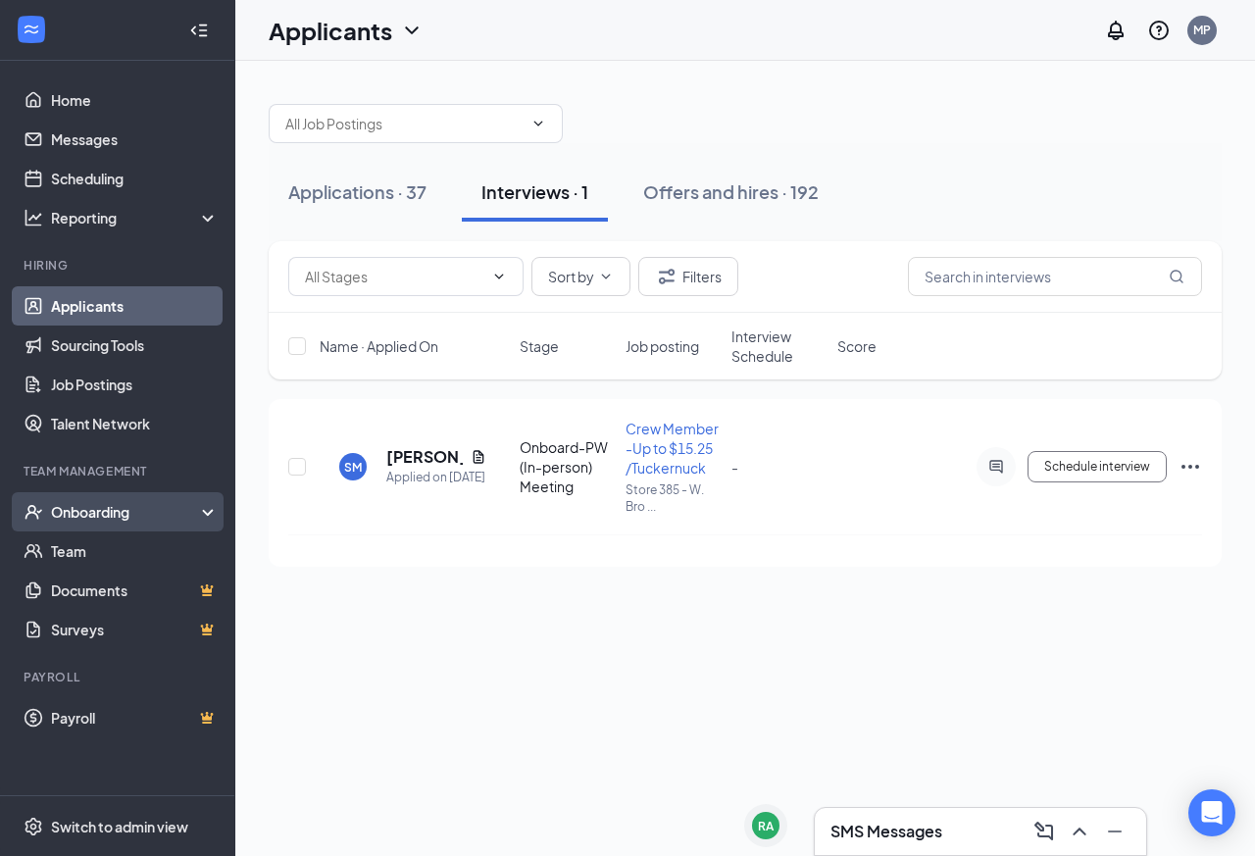
click at [75, 519] on div "Onboarding" at bounding box center [126, 512] width 151 height 20
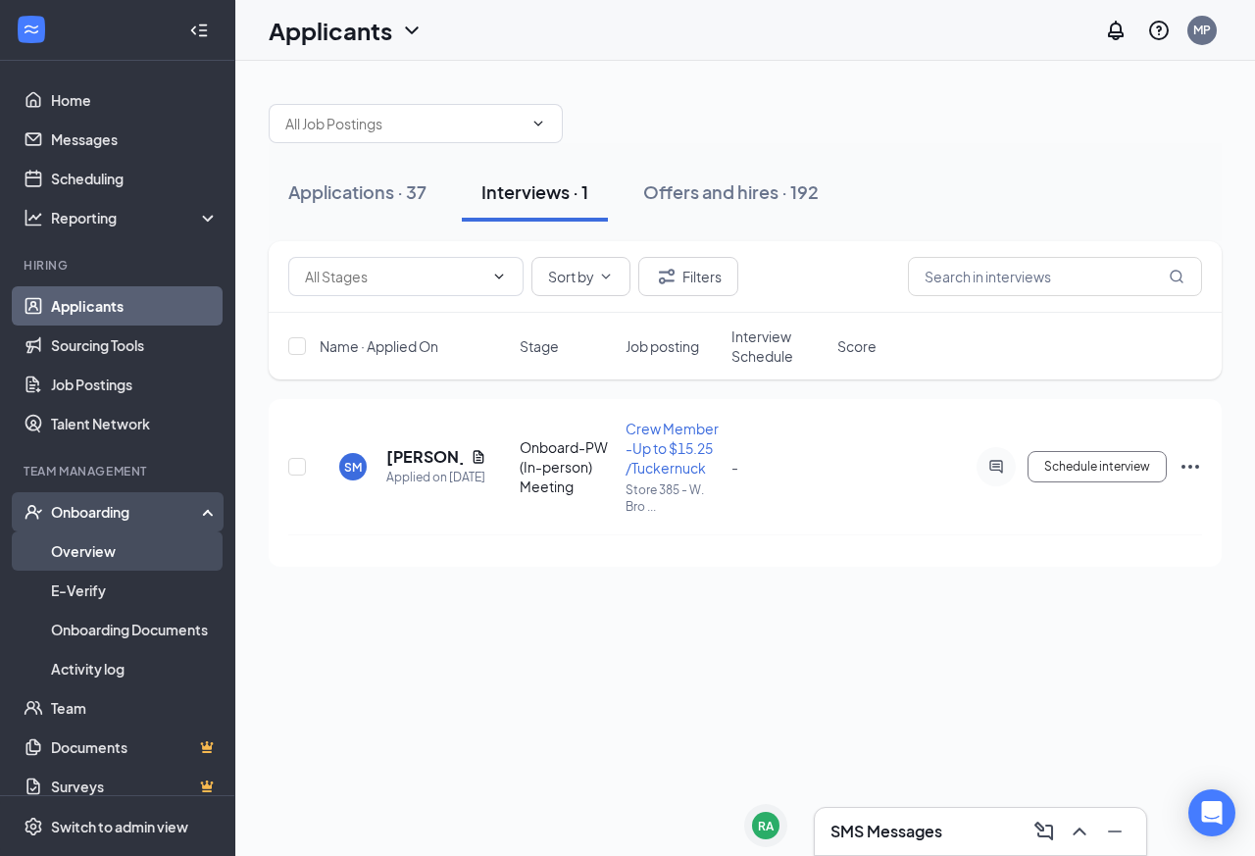
click at [77, 555] on link "Overview" at bounding box center [135, 551] width 168 height 39
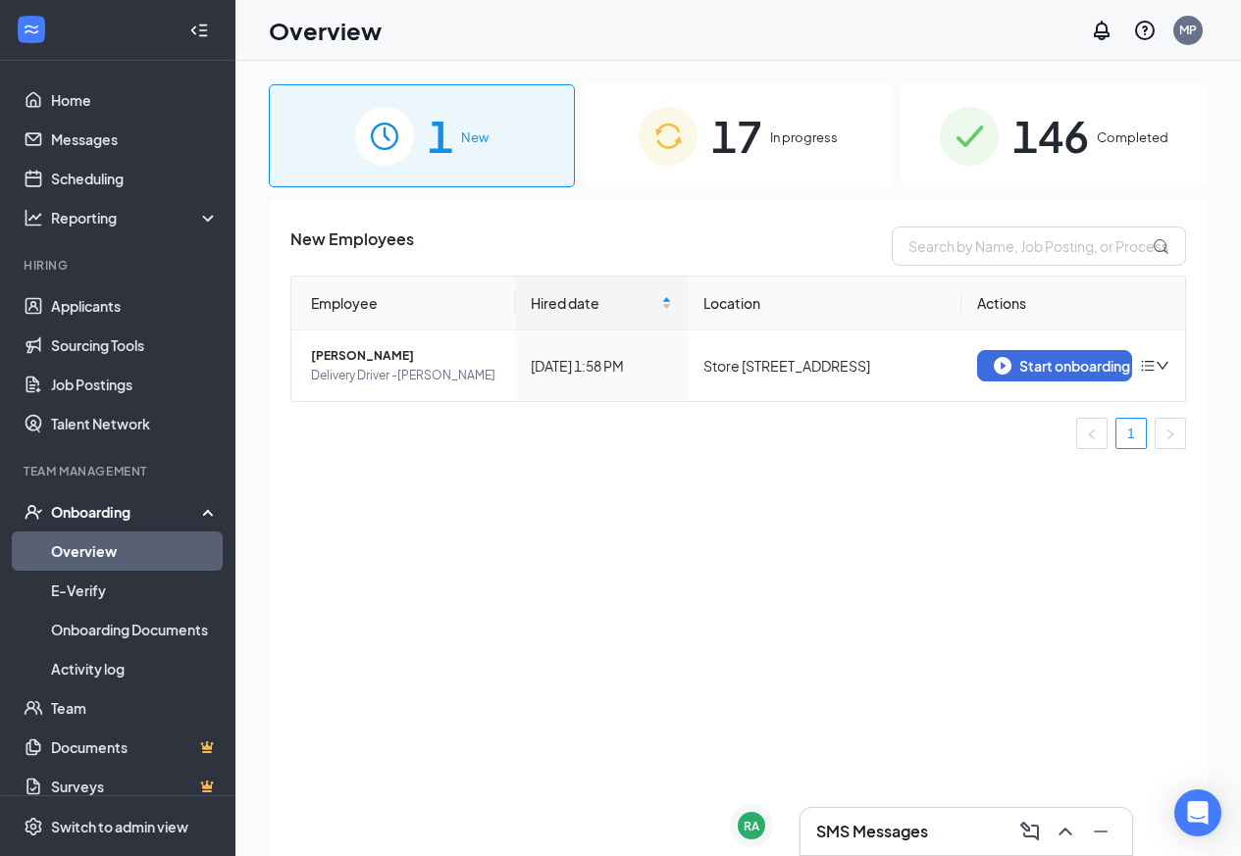
click at [489, 122] on div "1 New" at bounding box center [422, 135] width 306 height 103
click at [1066, 363] on div "Start onboarding" at bounding box center [1055, 366] width 122 height 18
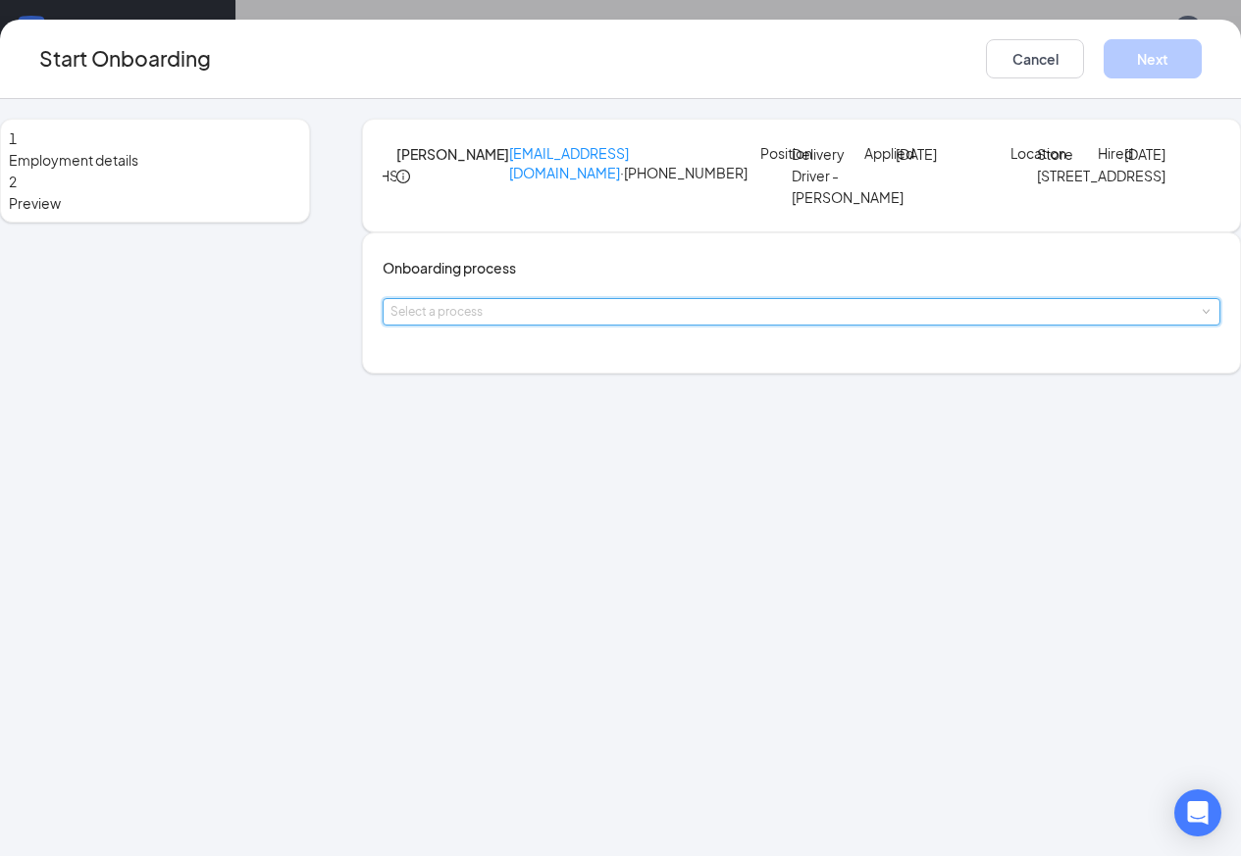
click at [700, 325] on div "Select a process" at bounding box center [801, 312] width 822 height 26
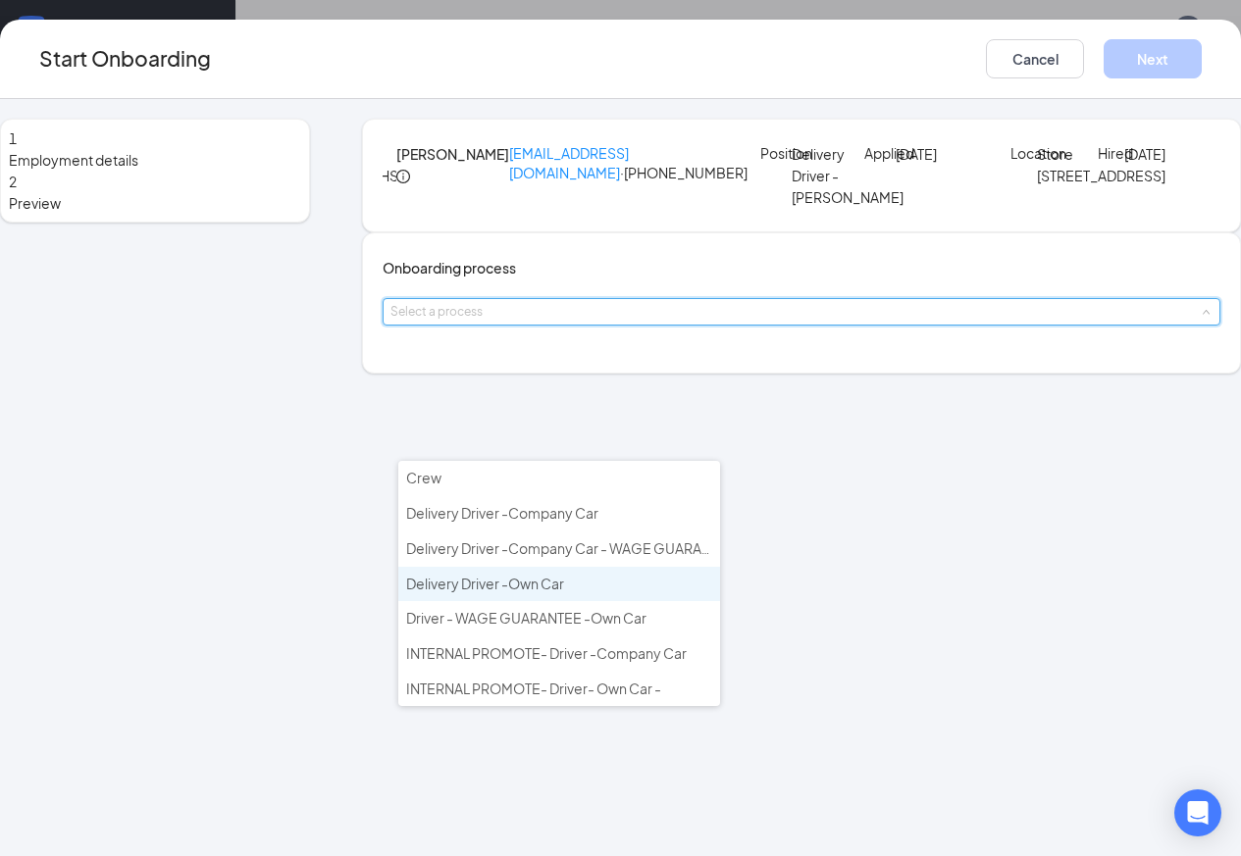
click at [502, 583] on span "Delivery Driver -Own Car" at bounding box center [485, 584] width 158 height 18
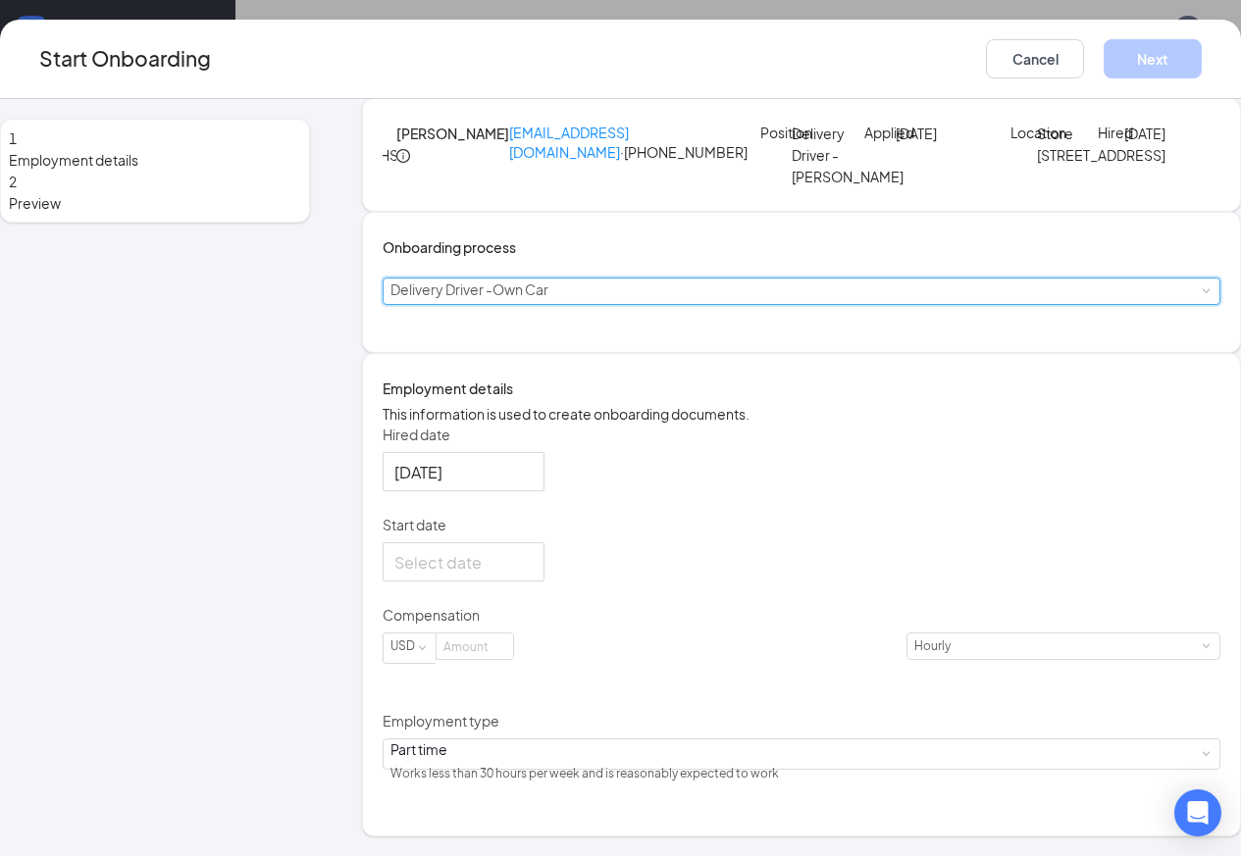
scroll to position [128, 0]
click at [533, 575] on div at bounding box center [463, 562] width 138 height 25
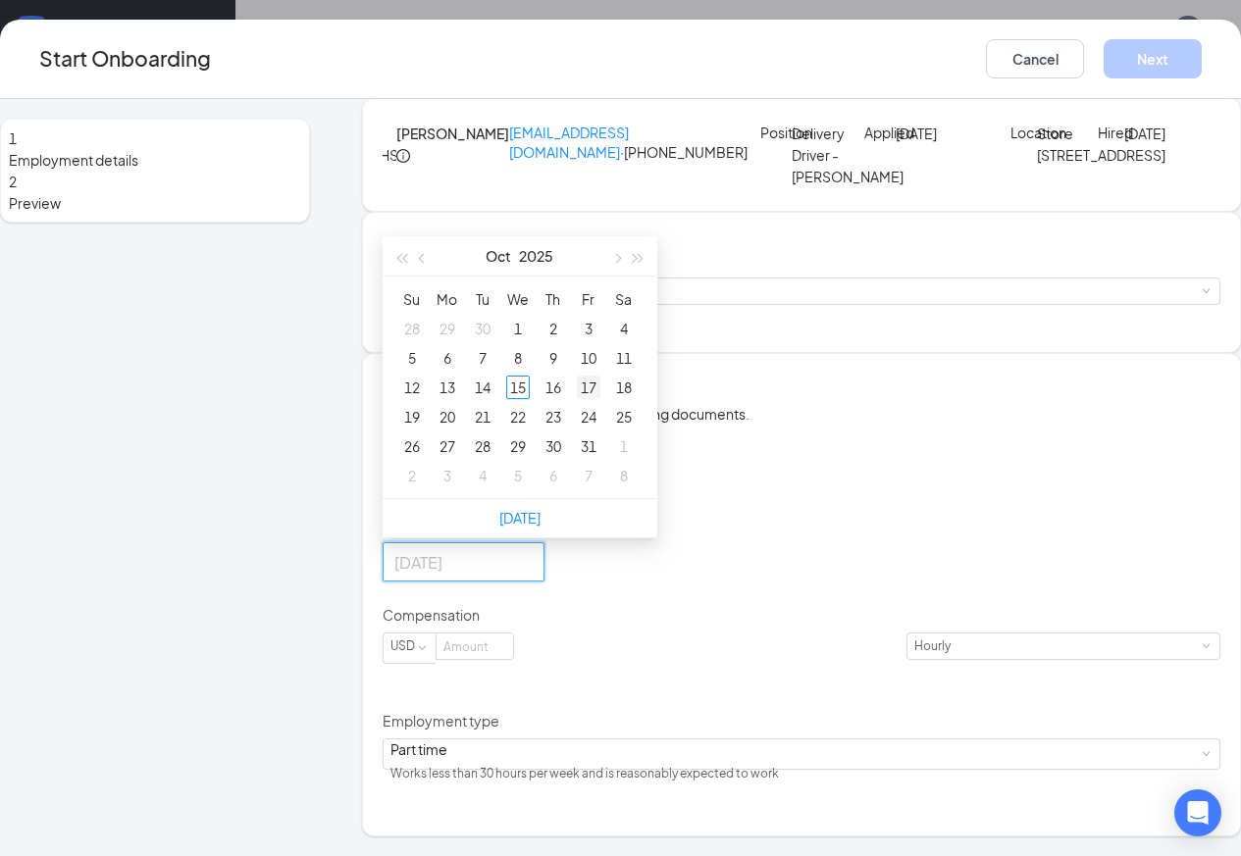
type input "[DATE]"
click at [591, 399] on div "17" at bounding box center [589, 388] width 24 height 24
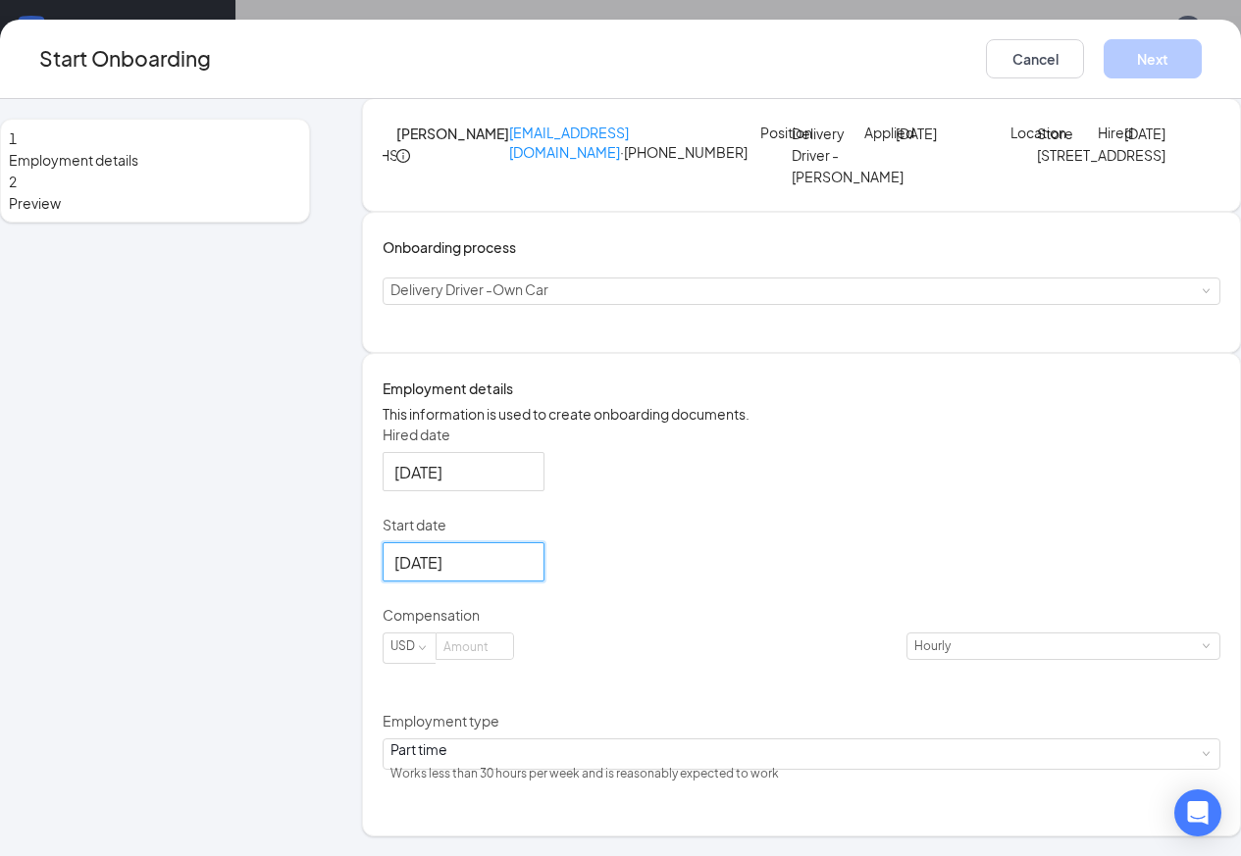
scroll to position [88, 0]
click at [511, 659] on input at bounding box center [474, 647] width 77 height 26
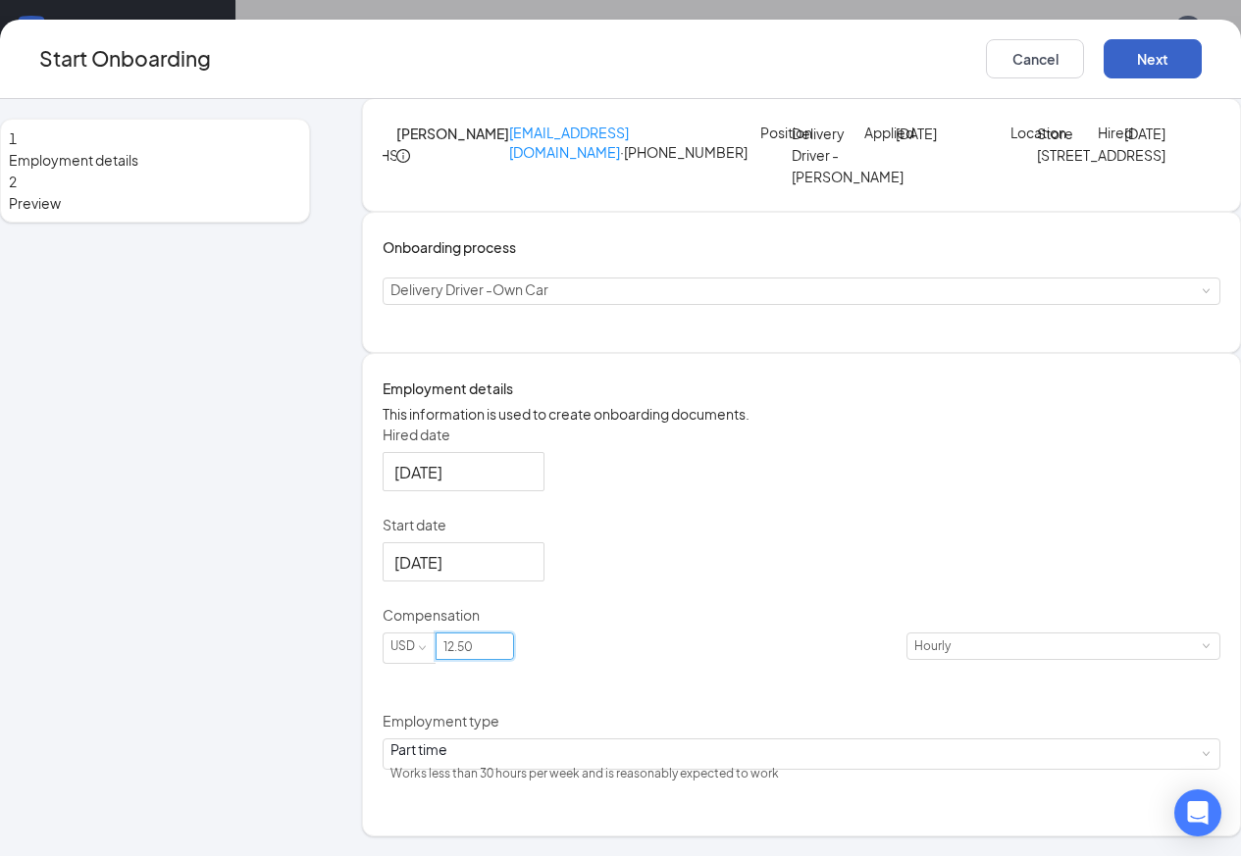
type input "12.5"
click at [1162, 41] on button "Next" at bounding box center [1152, 58] width 98 height 39
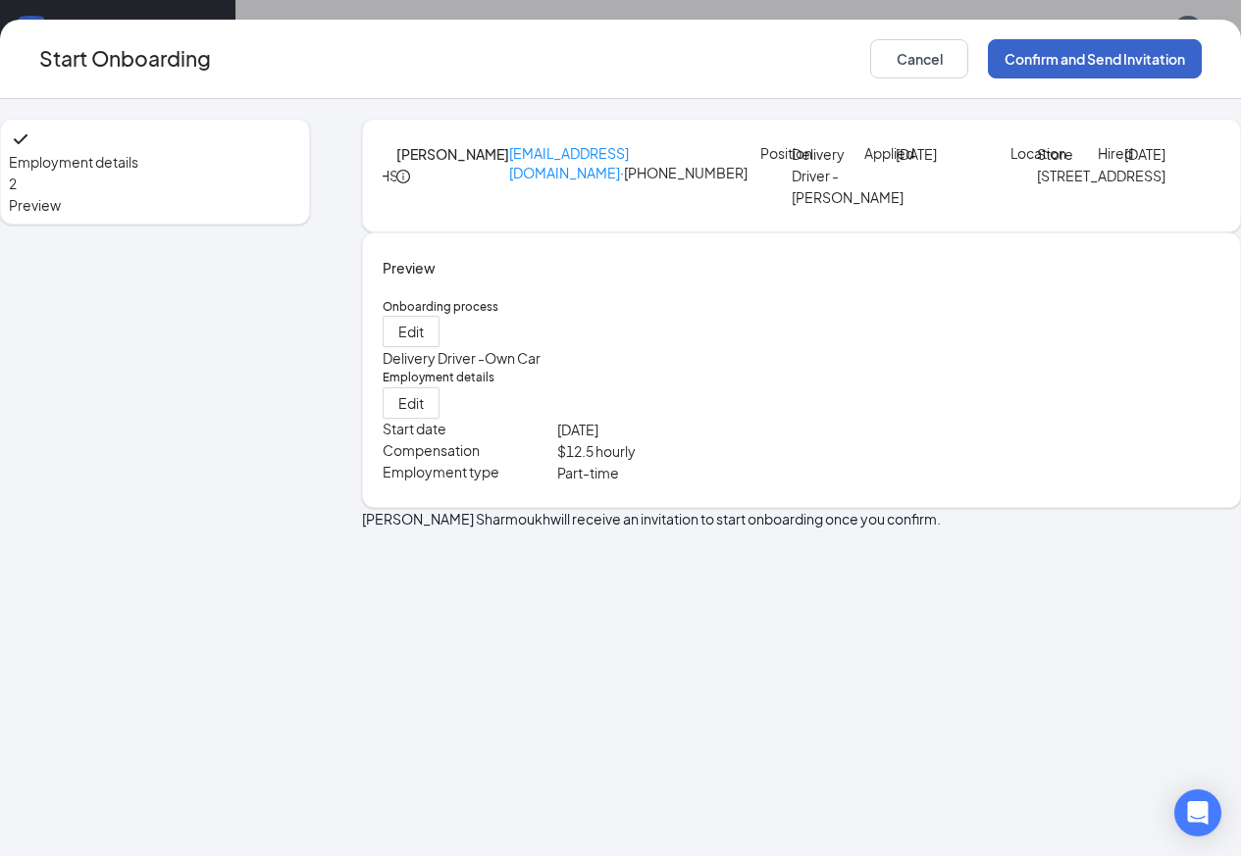
click at [1155, 46] on button "Confirm and Send Invitation" at bounding box center [1095, 58] width 214 height 39
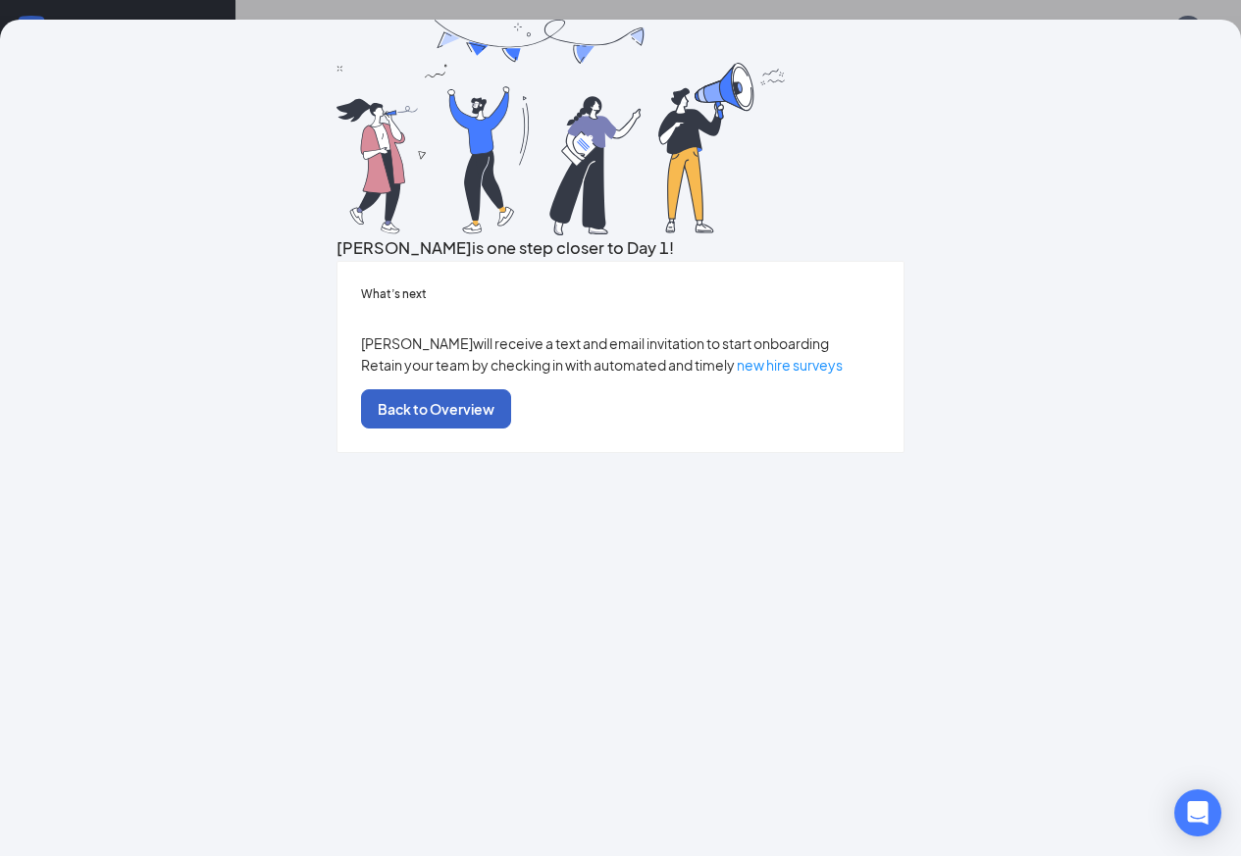
click at [511, 429] on button "Back to Overview" at bounding box center [436, 408] width 150 height 39
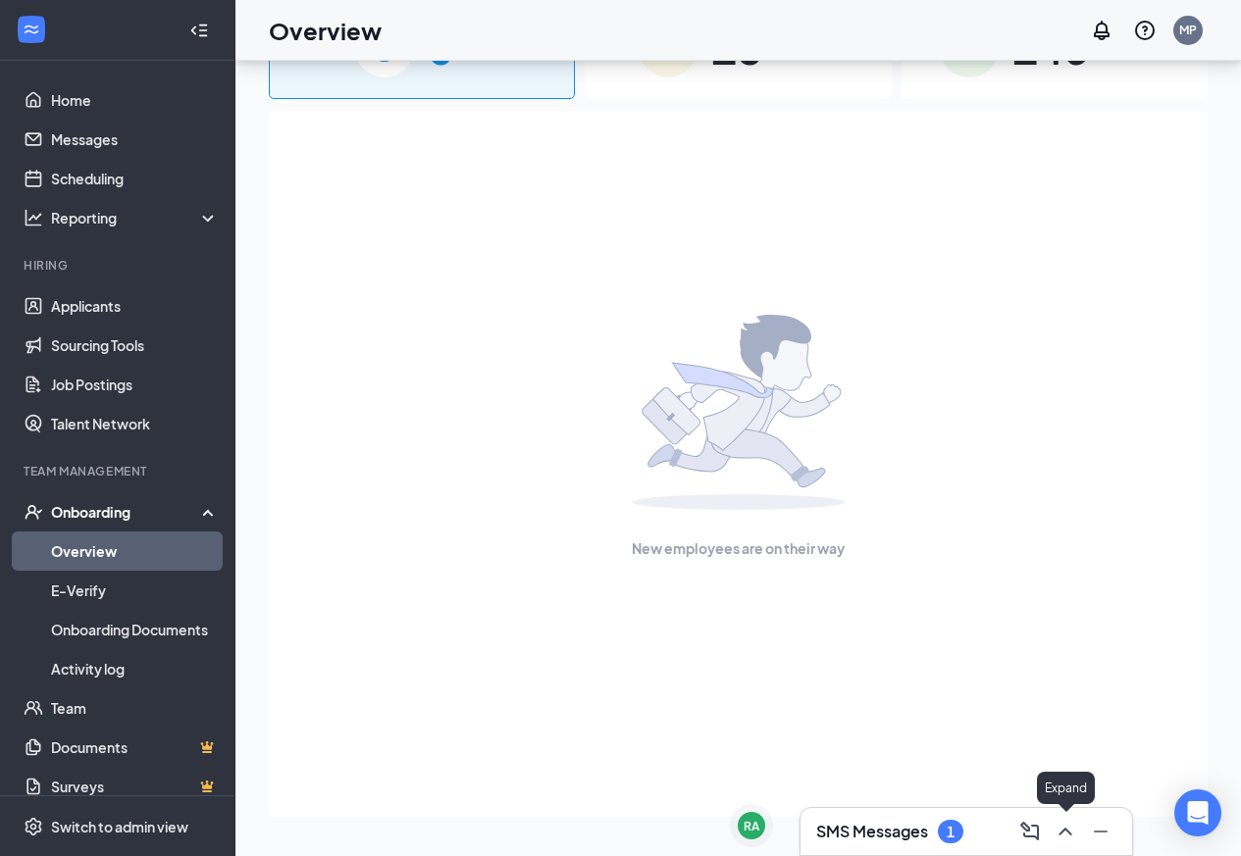
click at [1061, 840] on icon "ChevronUp" at bounding box center [1065, 832] width 24 height 24
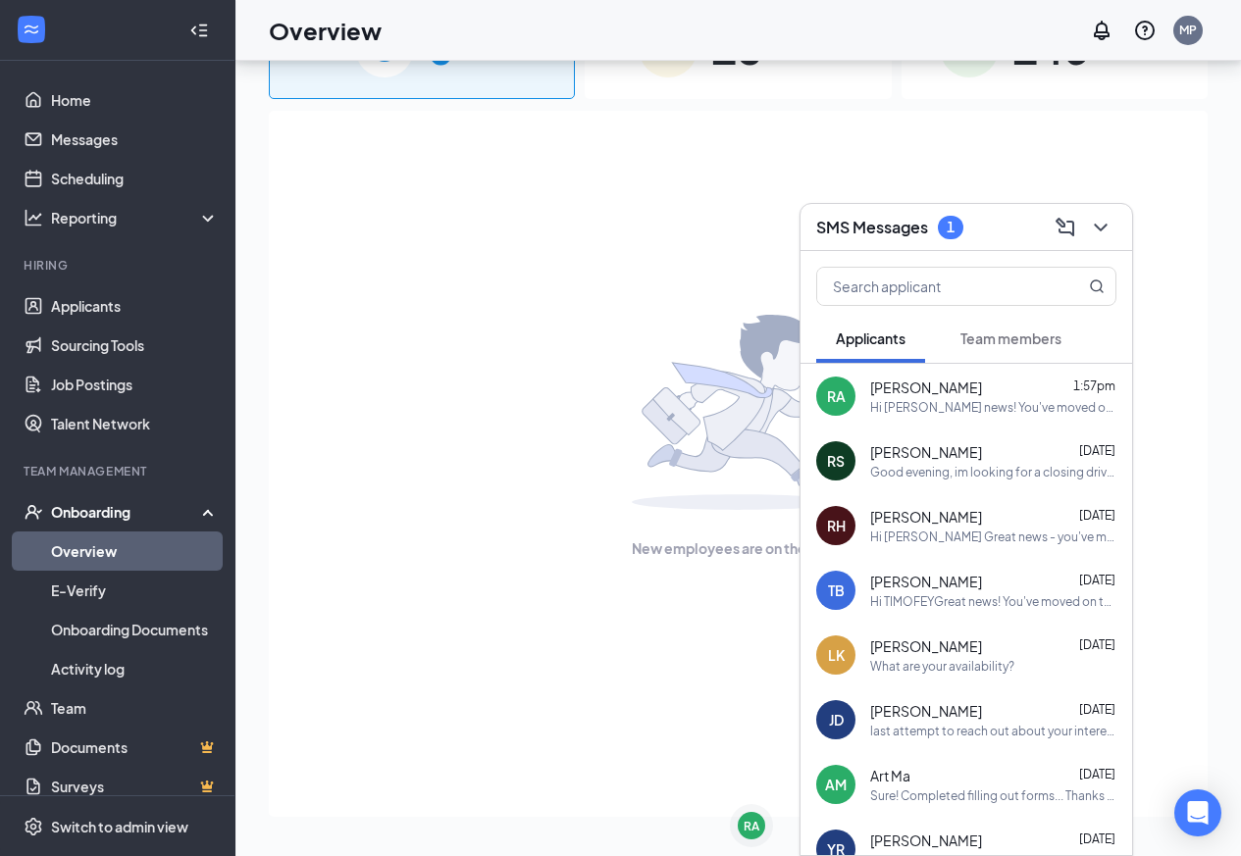
click at [1011, 332] on span "Team members" at bounding box center [1010, 339] width 101 height 18
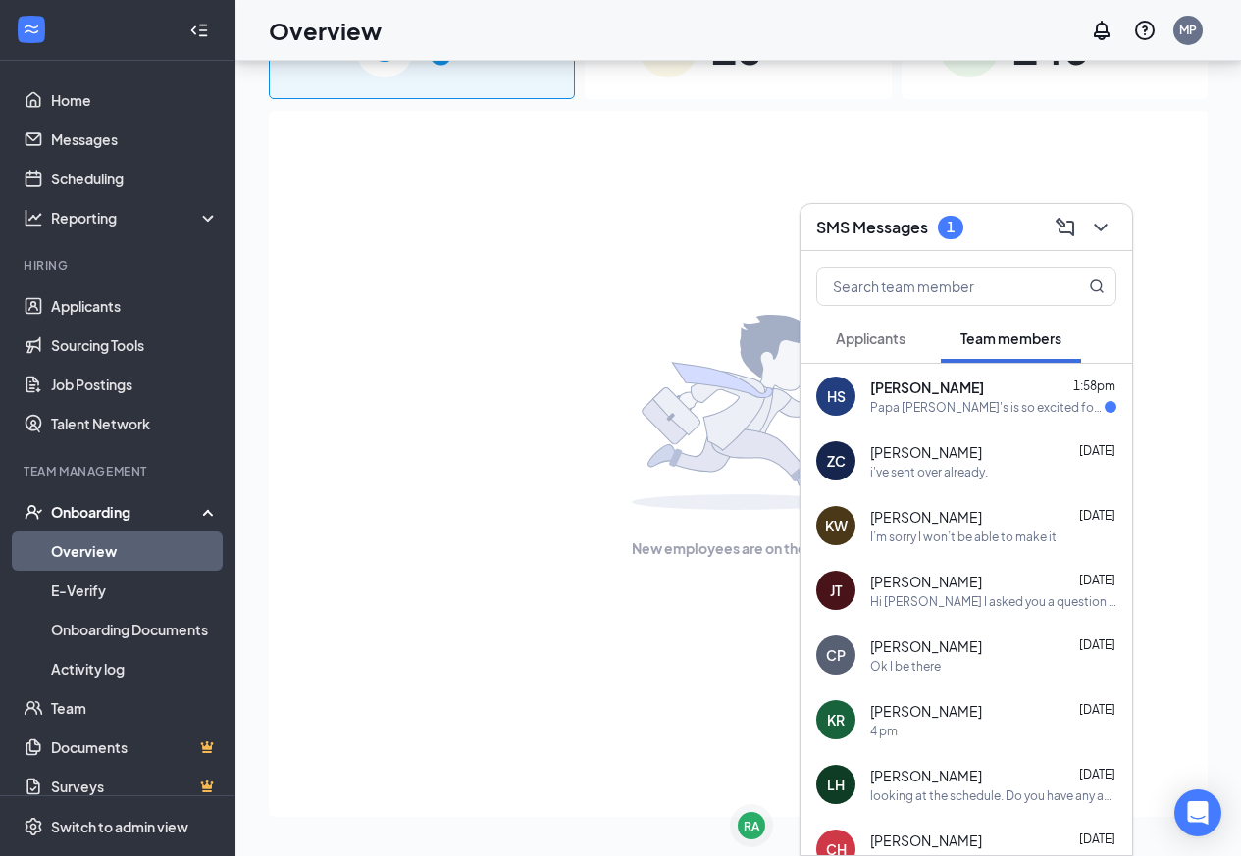
click at [984, 396] on span "[PERSON_NAME]" at bounding box center [927, 388] width 114 height 20
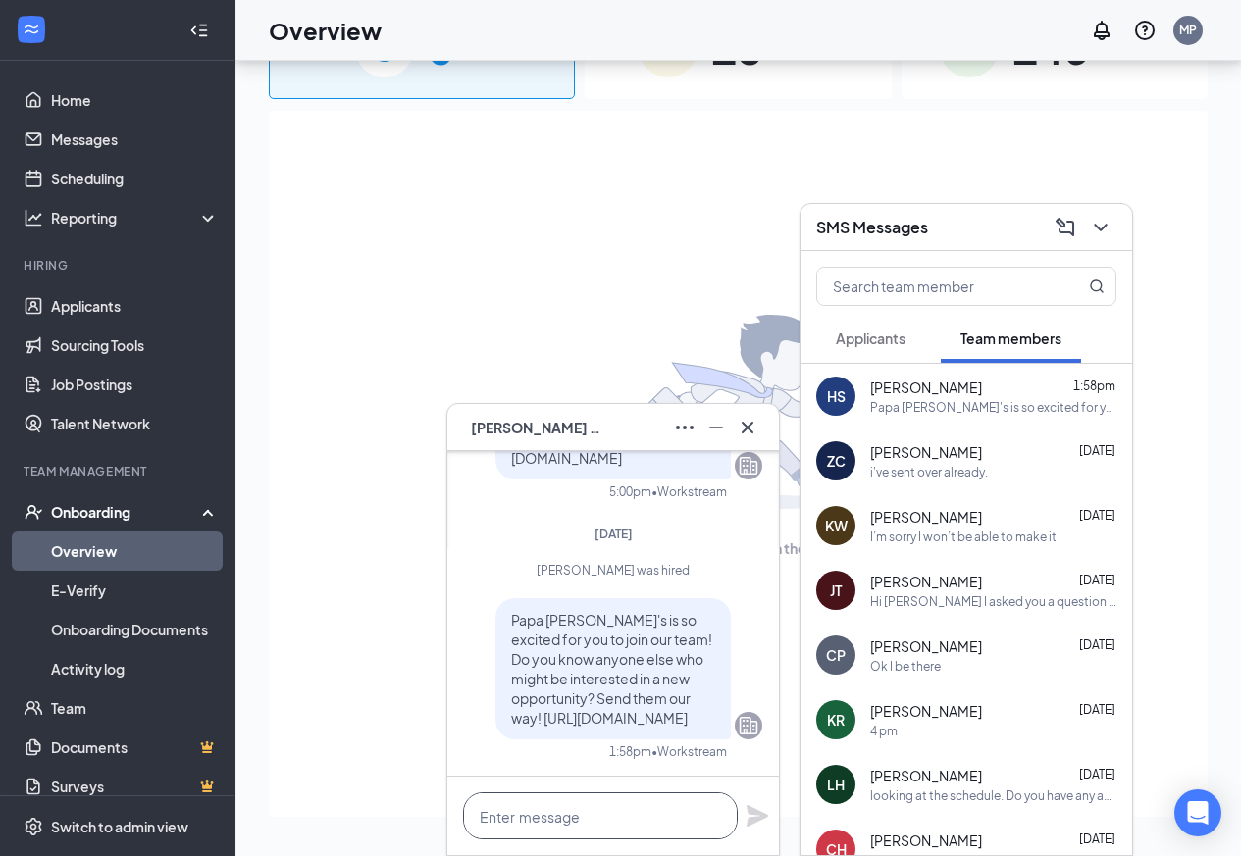
click at [553, 828] on textarea at bounding box center [600, 815] width 275 height 47
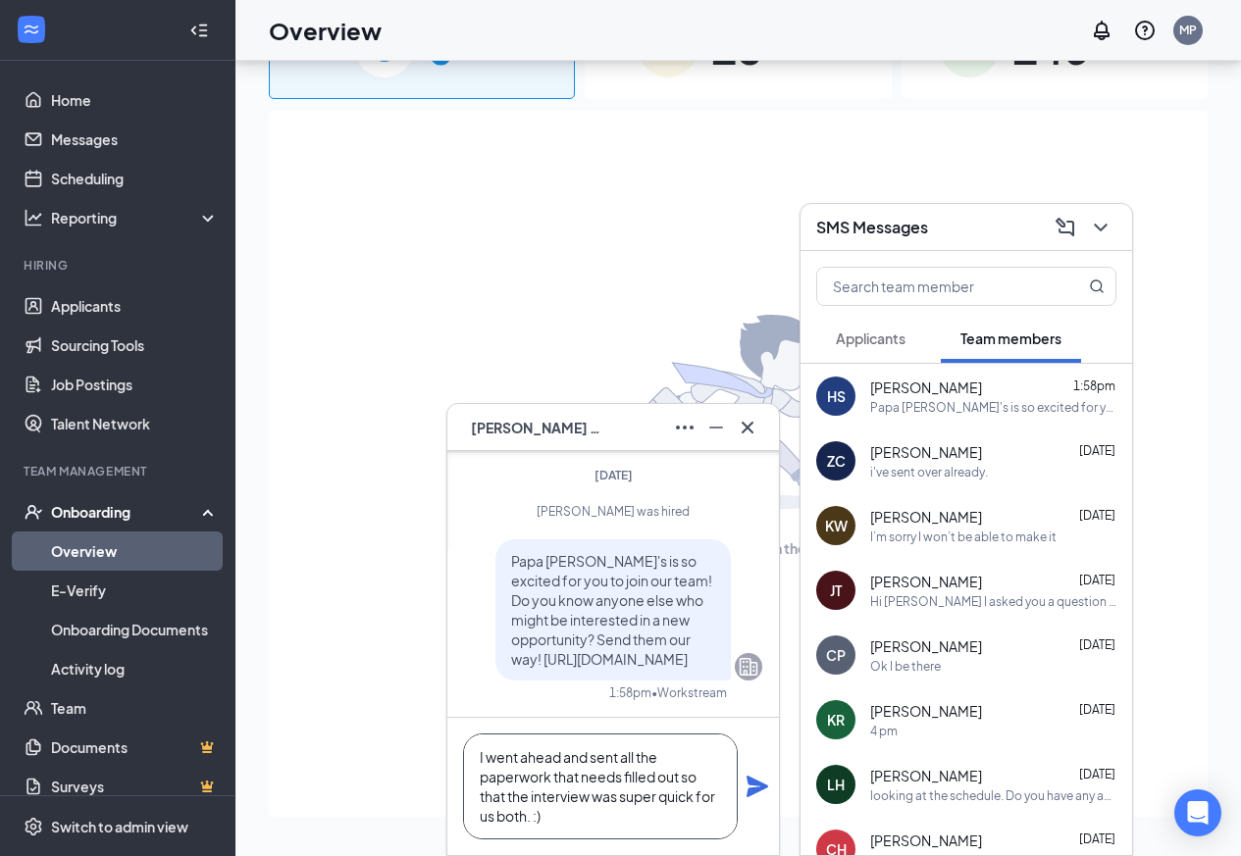
type textarea "I went ahead and sent all the paperwork that needs filled out so that the inter…"
click at [749, 792] on icon "Plane" at bounding box center [757, 787] width 22 height 22
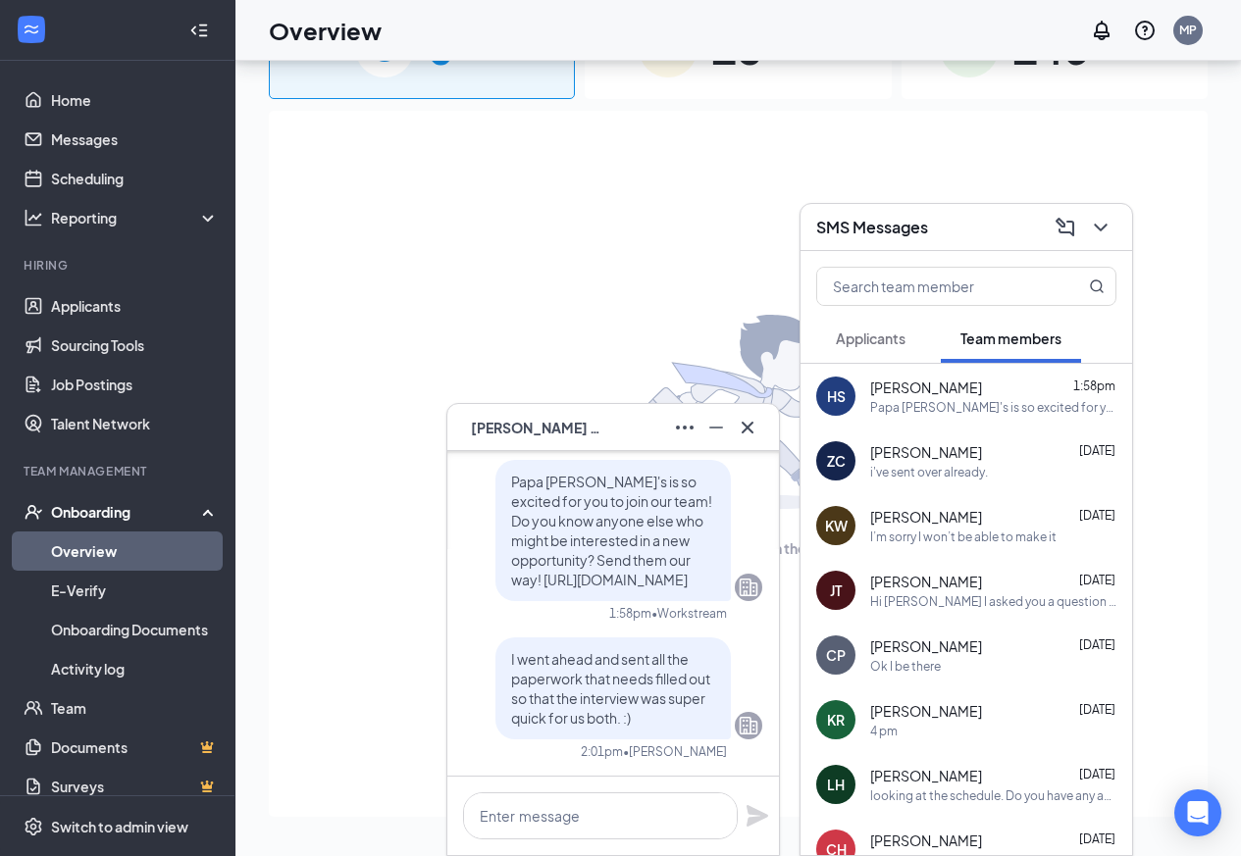
scroll to position [0, 0]
click at [1106, 212] on div at bounding box center [1098, 227] width 35 height 31
click at [1105, 229] on icon "ChevronDown" at bounding box center [1101, 228] width 24 height 24
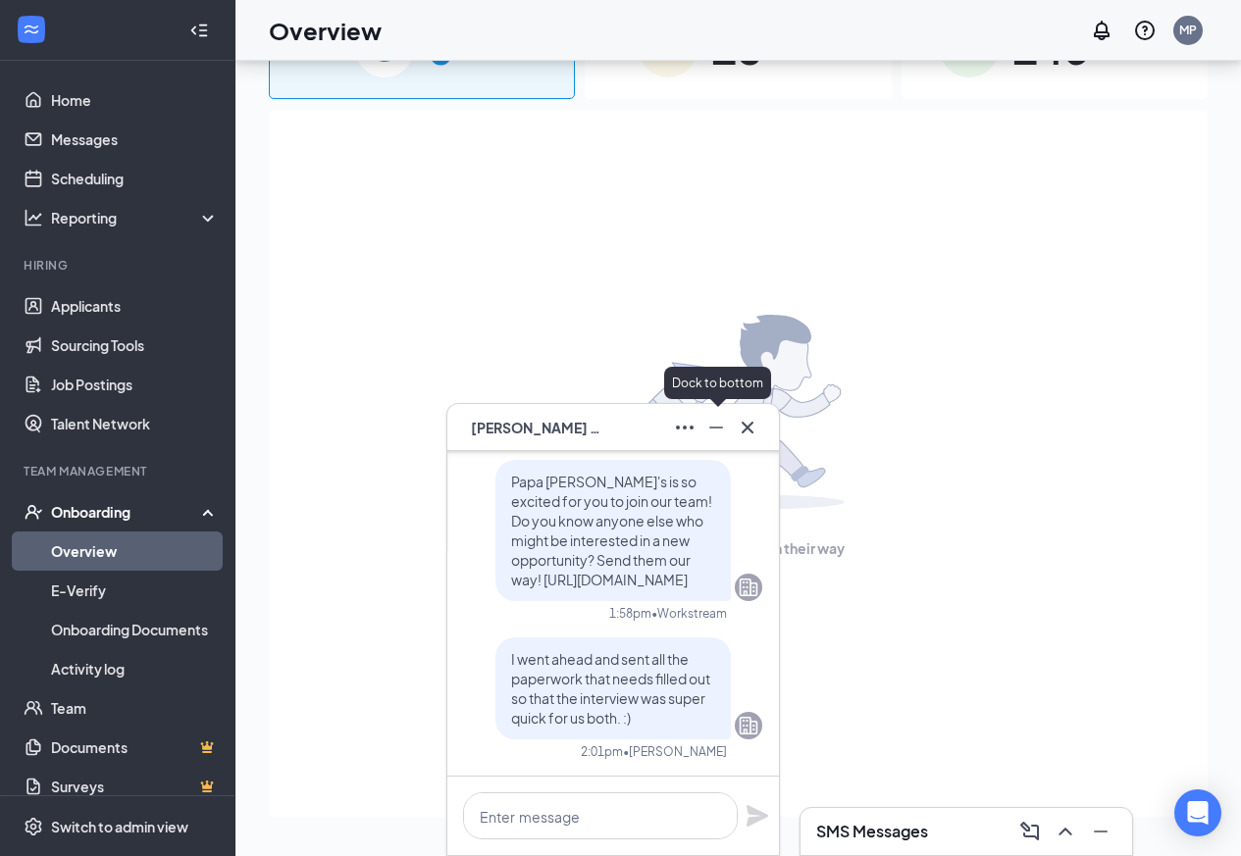
click at [713, 423] on icon "Minimize" at bounding box center [716, 428] width 24 height 24
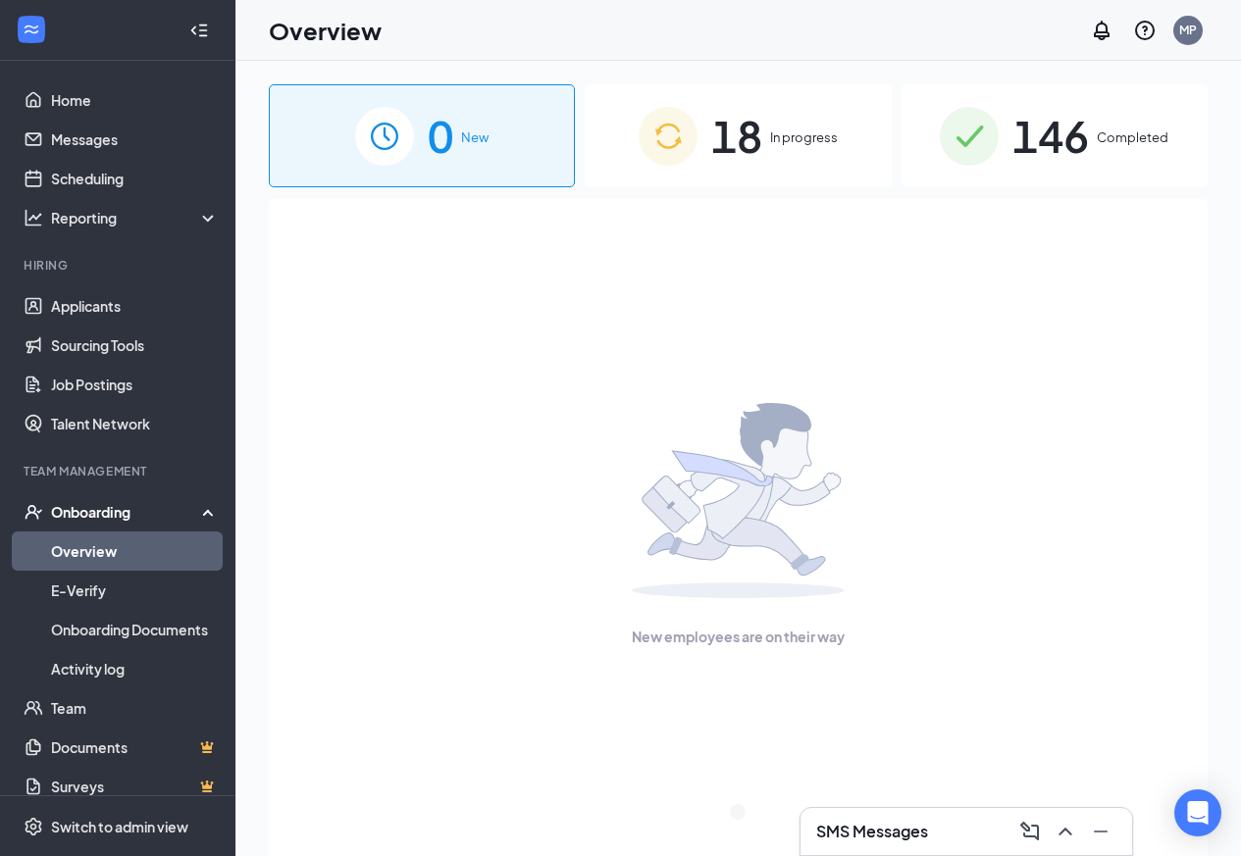
click at [634, 128] on div "18 In progress" at bounding box center [738, 135] width 306 height 103
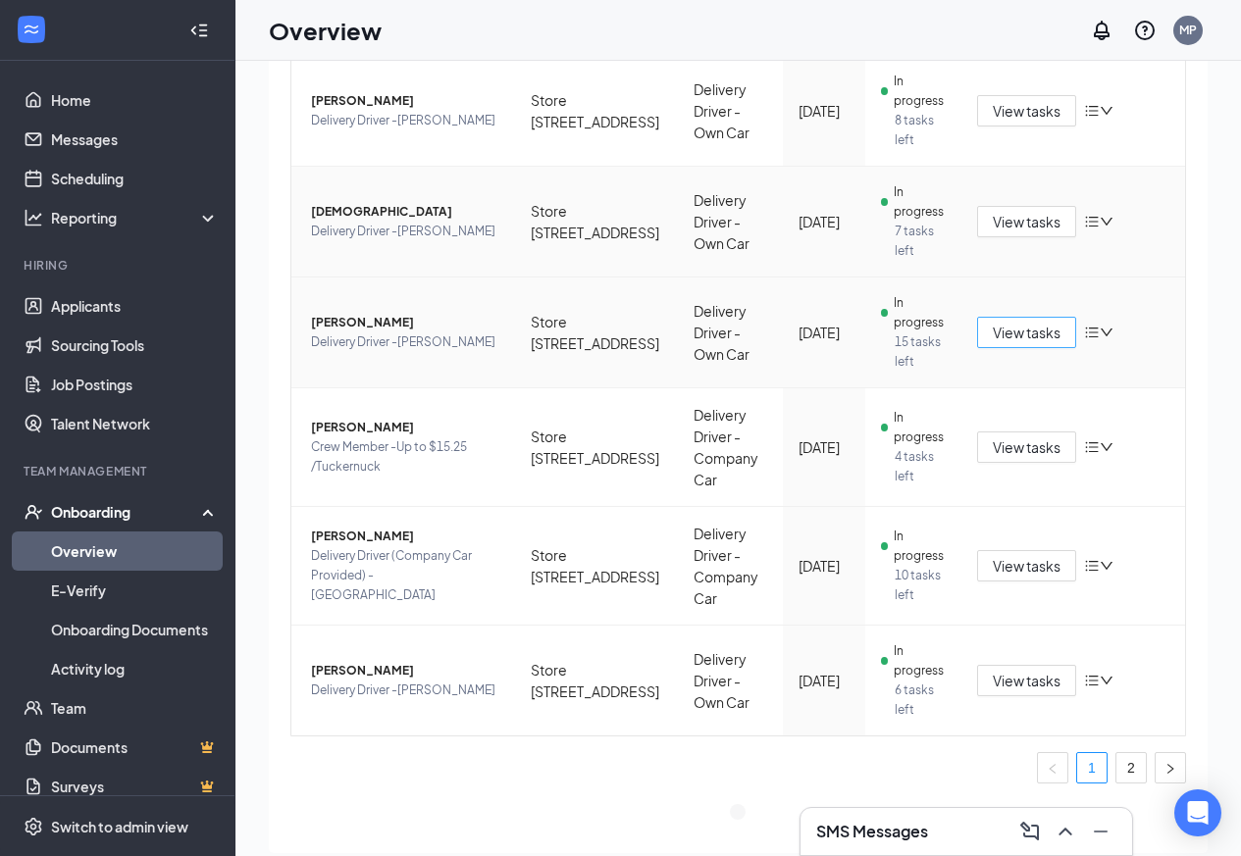
scroll to position [88, 0]
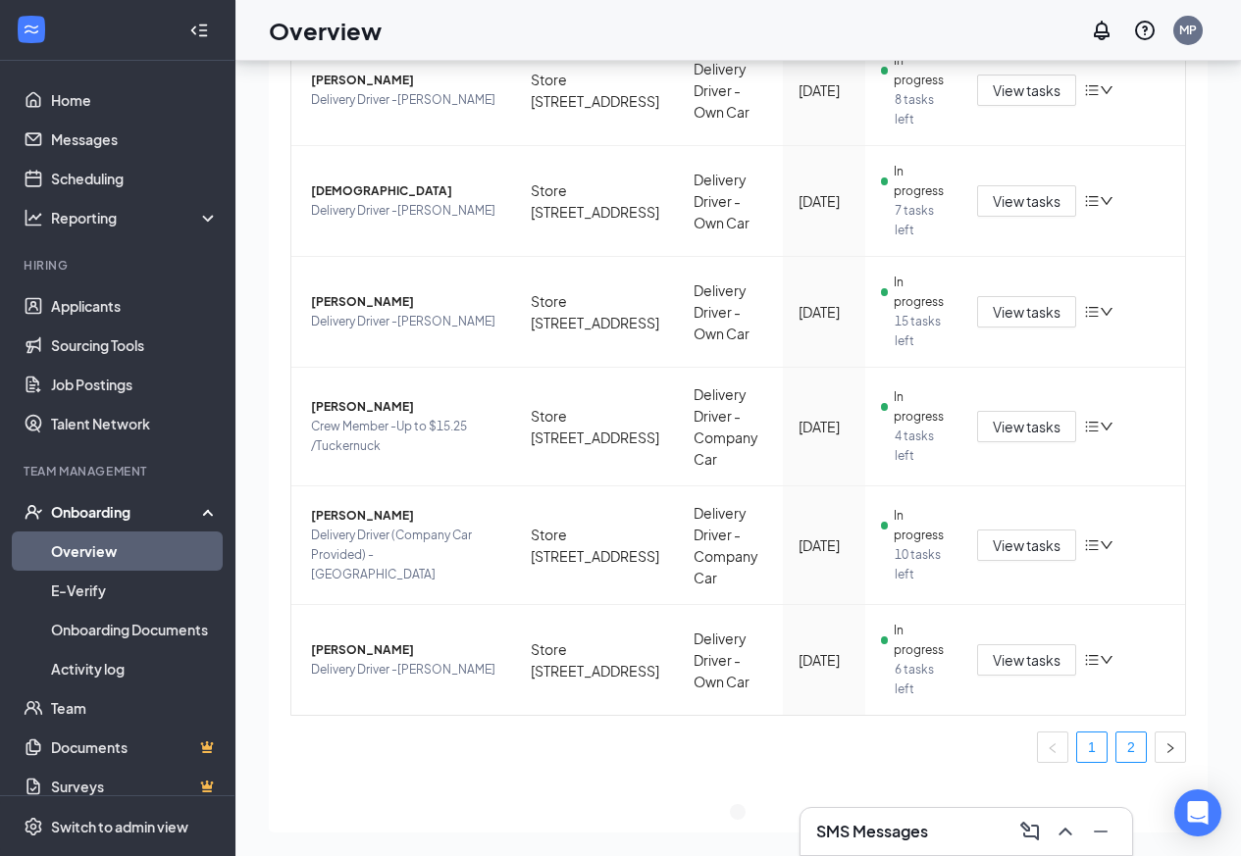
click at [1126, 737] on link "2" at bounding box center [1130, 747] width 29 height 29
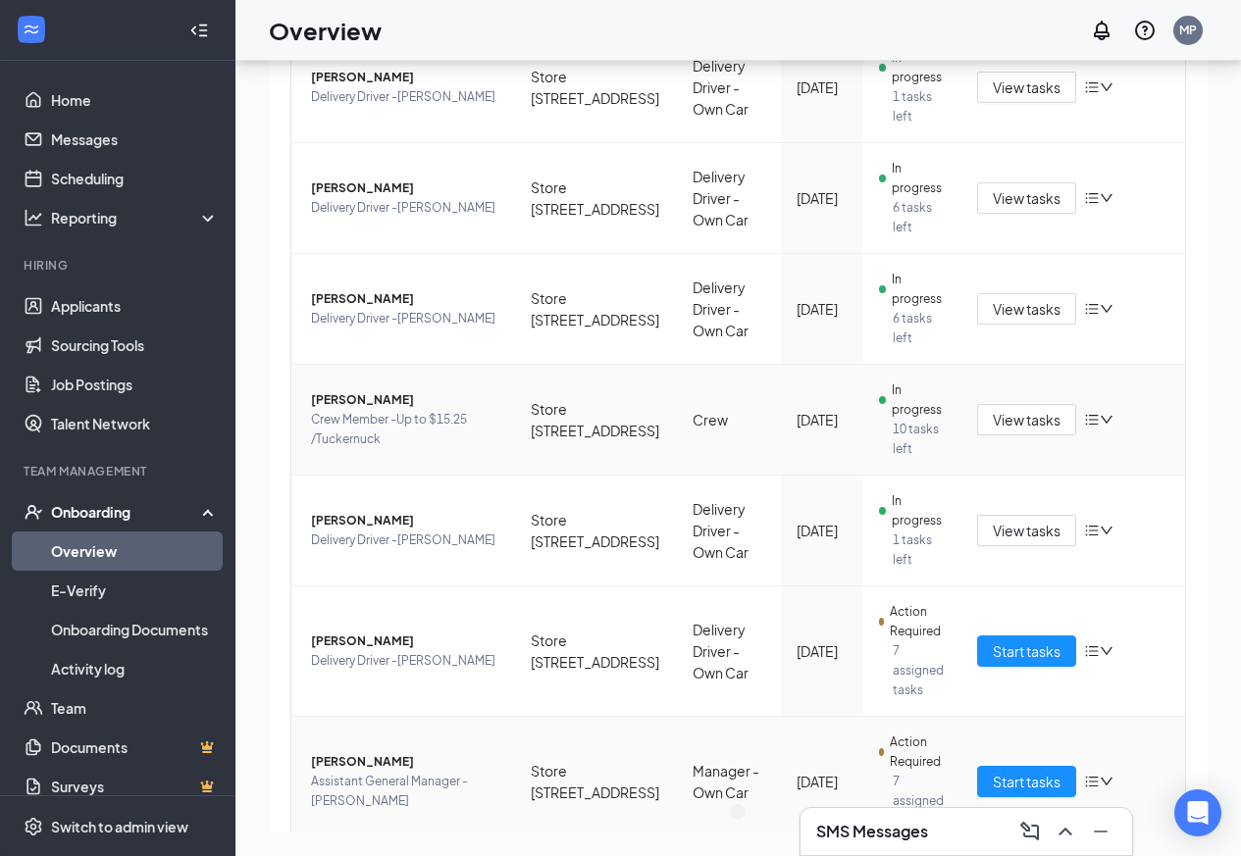
scroll to position [382, 0]
